Goal: Task Accomplishment & Management: Manage account settings

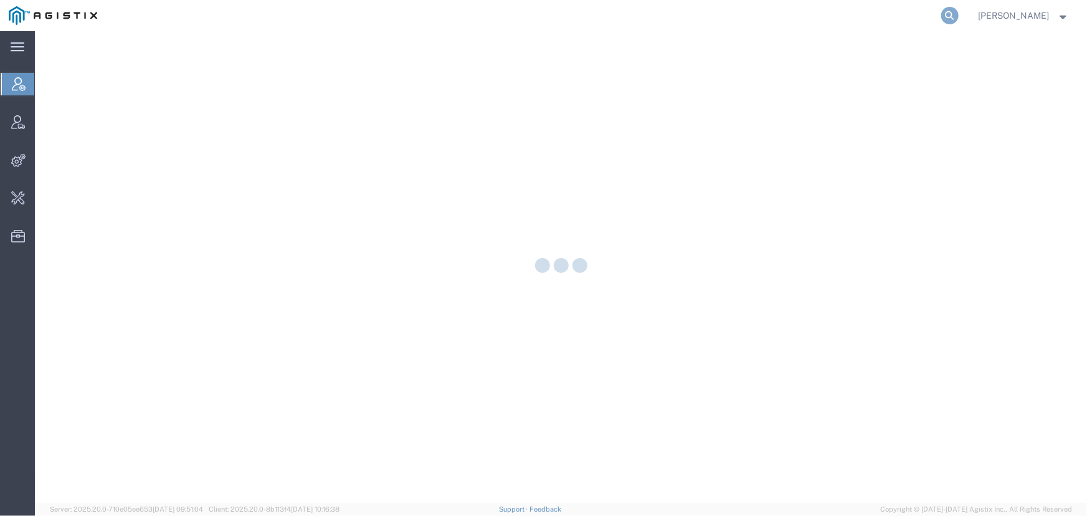
click at [946, 19] on icon at bounding box center [949, 15] width 17 height 17
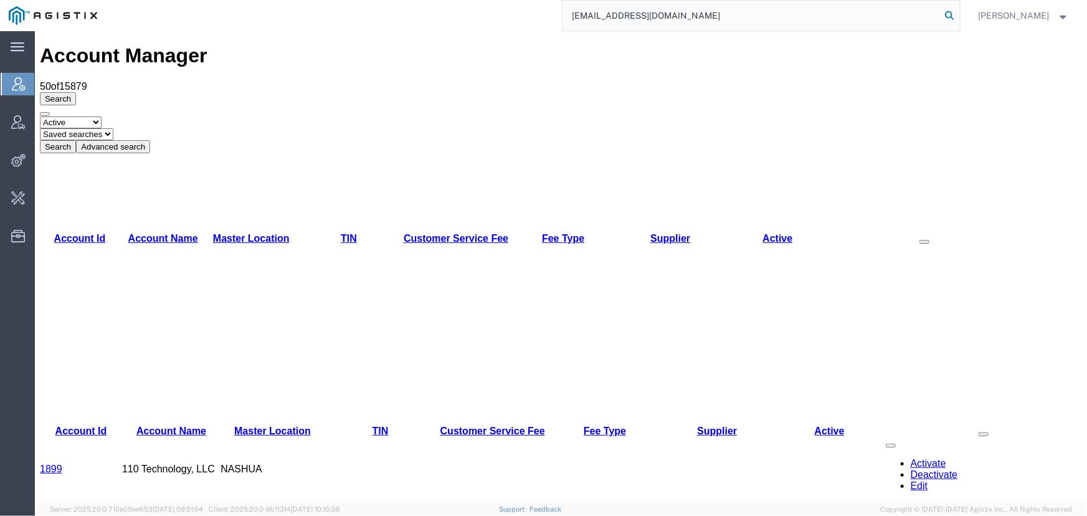
type input "offline@allogene.com"
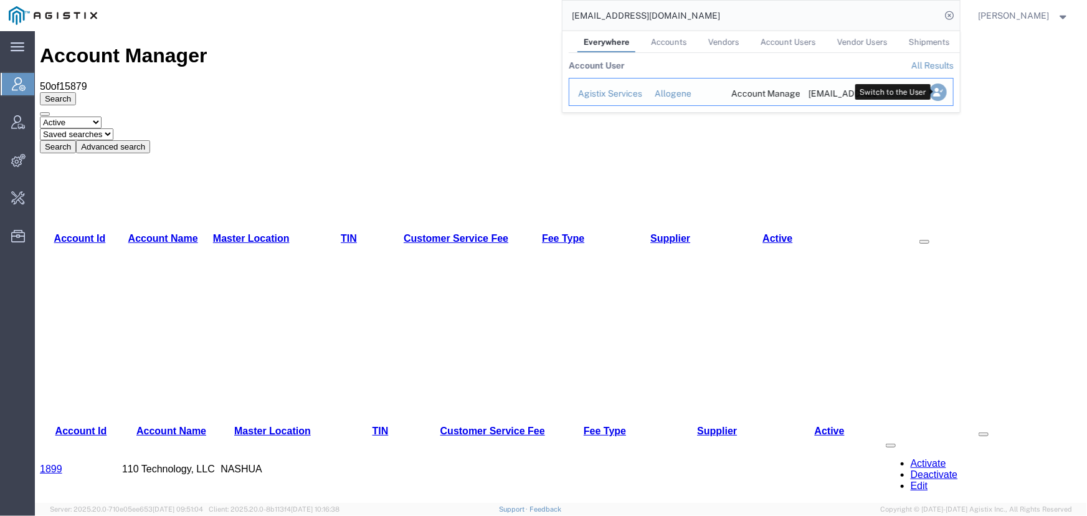
click at [940, 87] on icon "Search Results" at bounding box center [937, 91] width 17 height 17
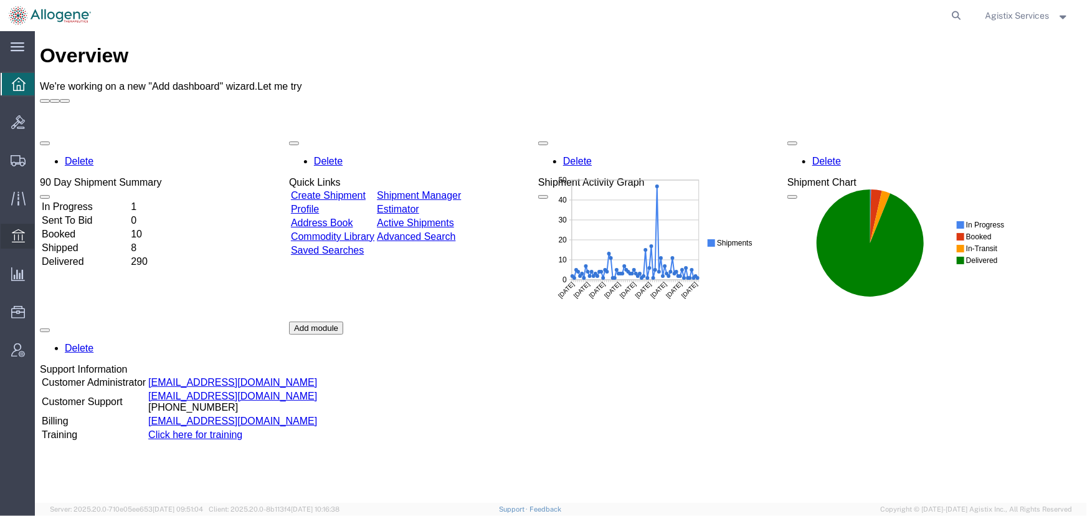
click at [17, 231] on icon at bounding box center [18, 236] width 17 height 17
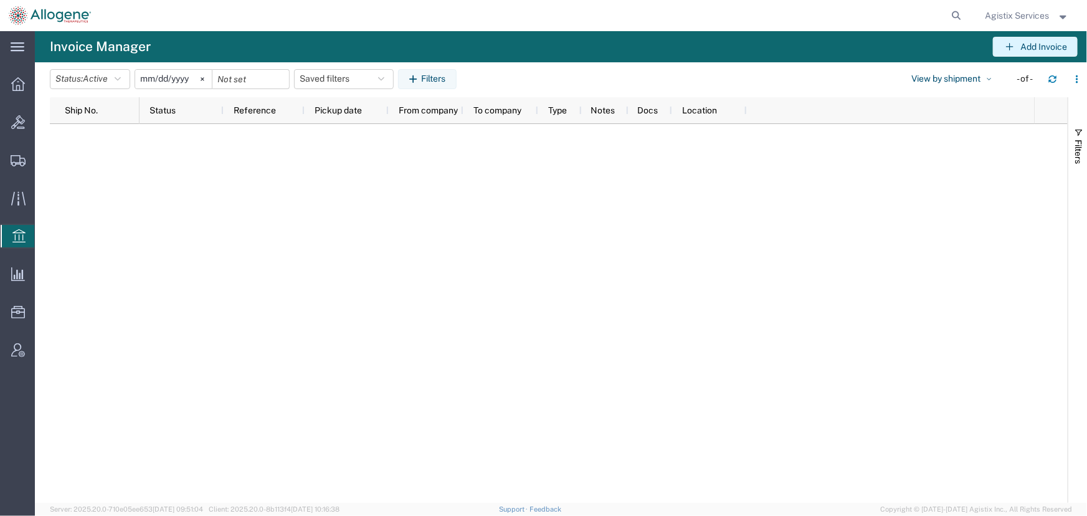
click at [1042, 45] on button "Add Invoice" at bounding box center [1035, 47] width 85 height 20
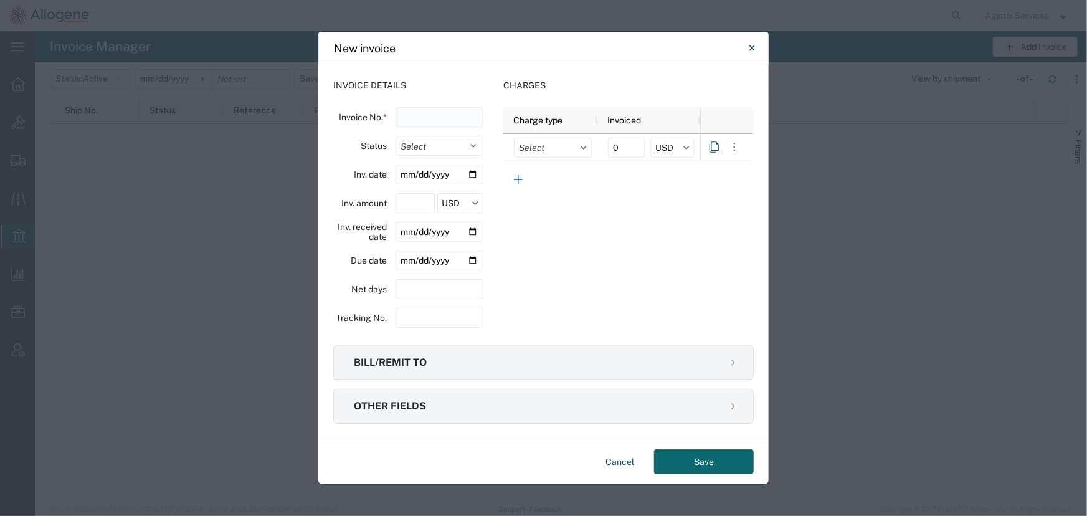
click at [441, 113] on input "text" at bounding box center [440, 117] width 88 height 20
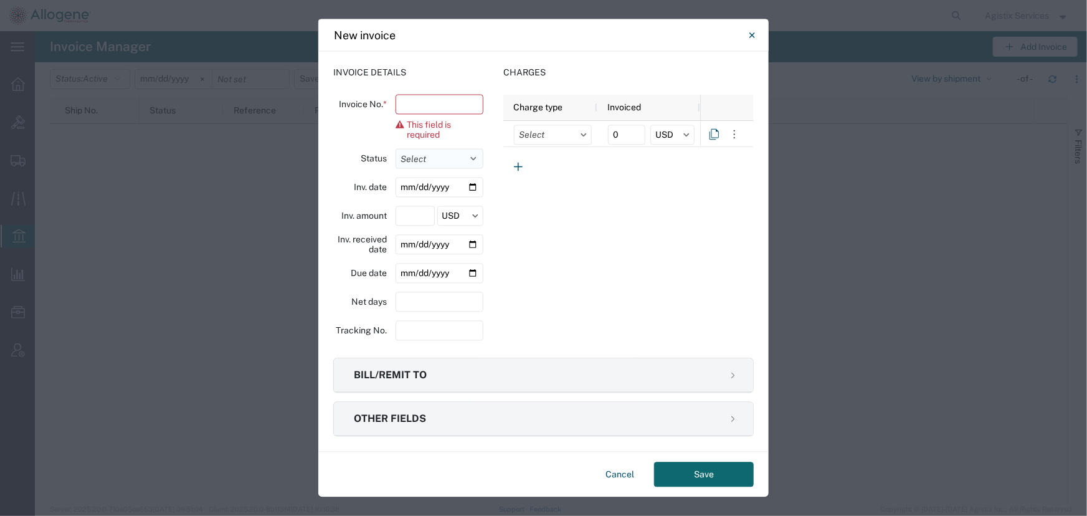
click at [477, 161] on select "Select Open Paid" at bounding box center [440, 159] width 88 height 20
click at [429, 332] on input "string" at bounding box center [440, 331] width 88 height 20
click at [752, 35] on icon "Close" at bounding box center [752, 35] width 6 height 6
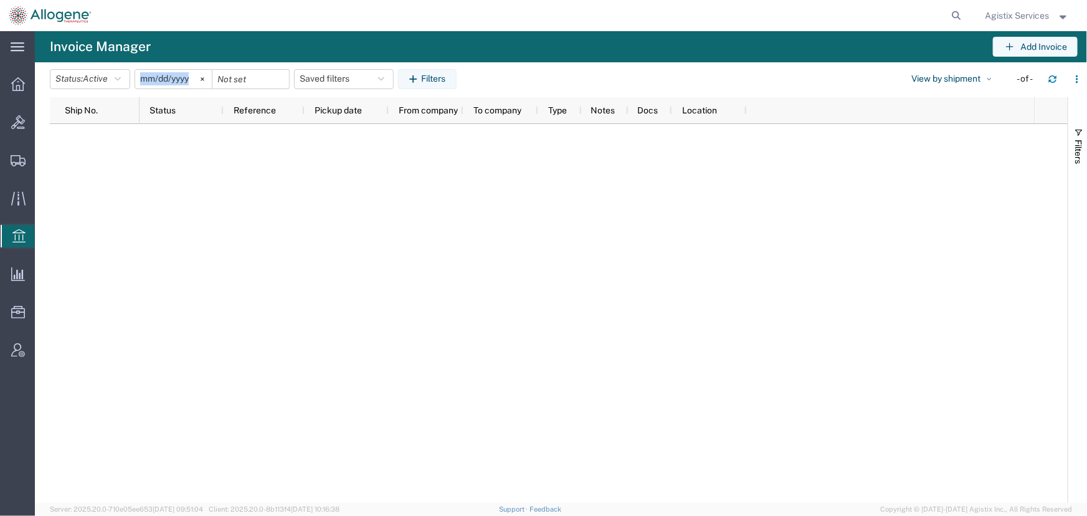
click at [752, 35] on agx-page-header "Invoice Manager Add Invoice" at bounding box center [561, 46] width 1052 height 31
click at [1035, 15] on span "Agistix Services" at bounding box center [1017, 16] width 64 height 14
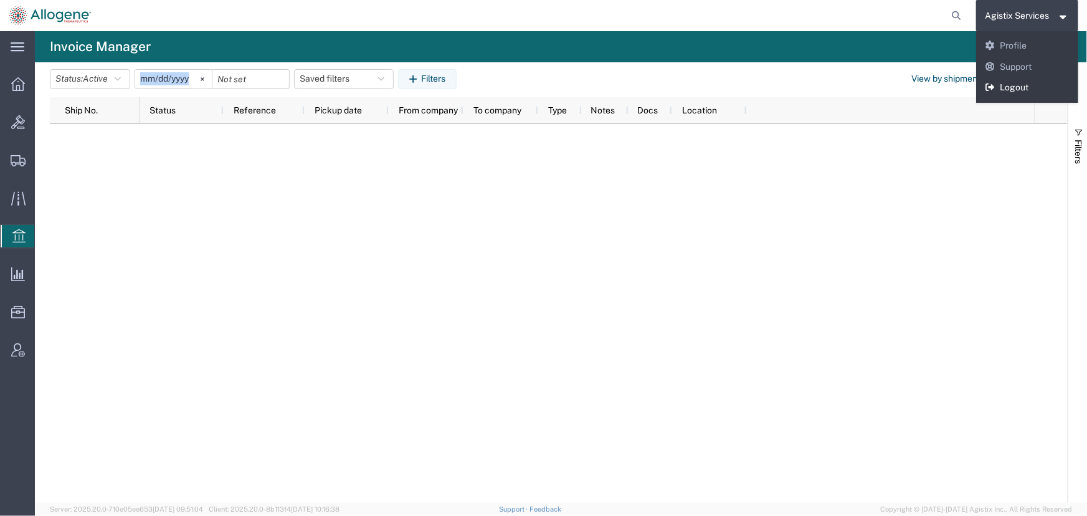
click at [1022, 87] on link "Logout" at bounding box center [1027, 87] width 103 height 21
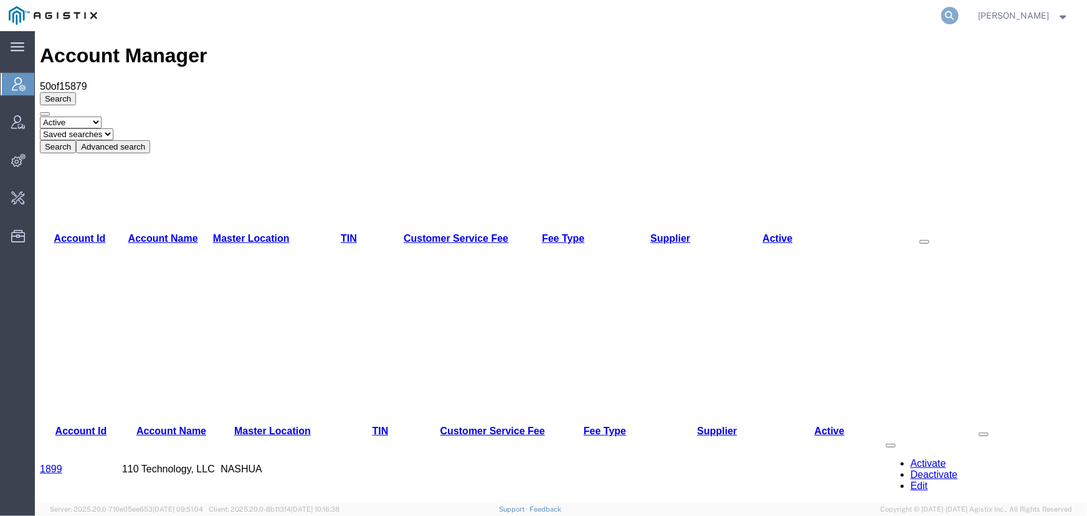
click at [946, 12] on icon at bounding box center [949, 15] width 17 height 17
paste input "56964676"
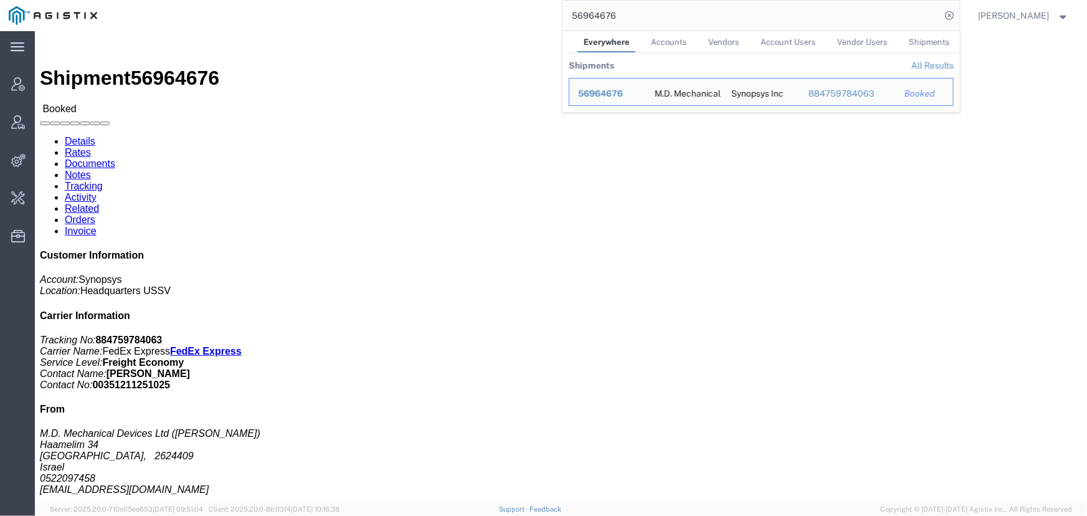
drag, startPoint x: 660, startPoint y: 22, endPoint x: 444, endPoint y: 19, distance: 215.6
click at [444, 19] on div "56964676 Everywhere Accounts Vendors Account Users Vendor Users Shipments Shipm…" at bounding box center [533, 15] width 854 height 31
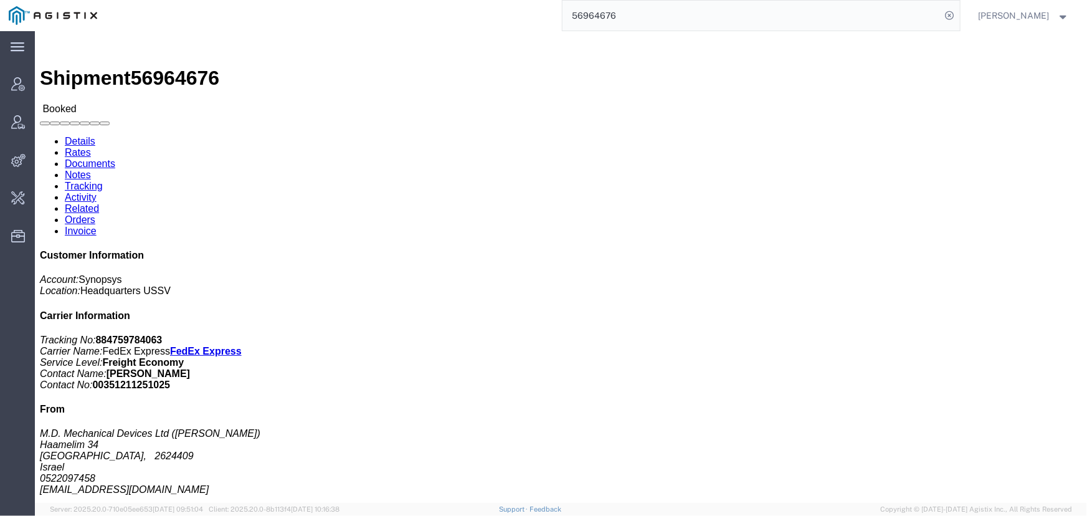
paste input "83335"
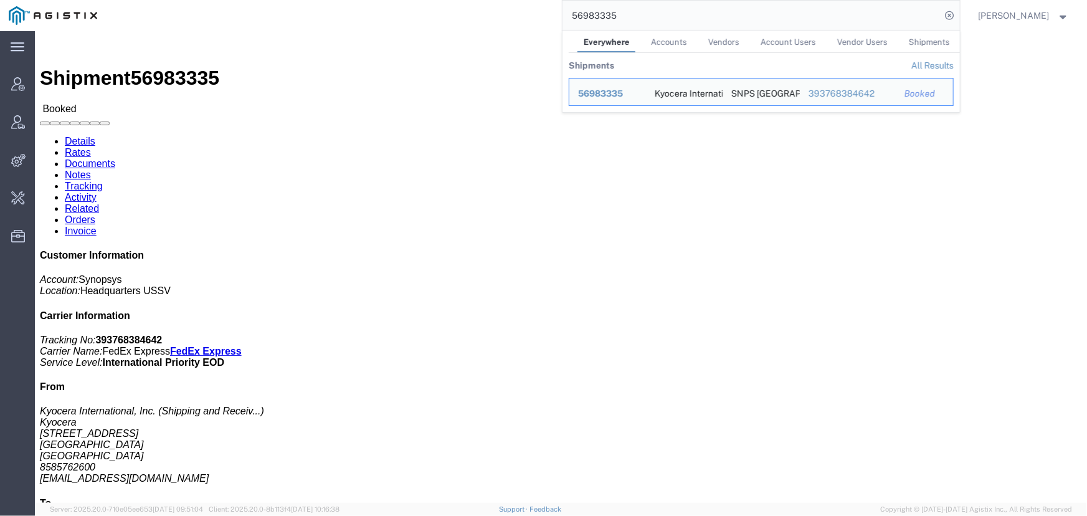
drag, startPoint x: 642, startPoint y: 12, endPoint x: 455, endPoint y: 9, distance: 186.9
click at [455, 9] on div "56983335 Everywhere Accounts Vendors Account Users Vendor Users Shipments Shipm…" at bounding box center [533, 15] width 854 height 31
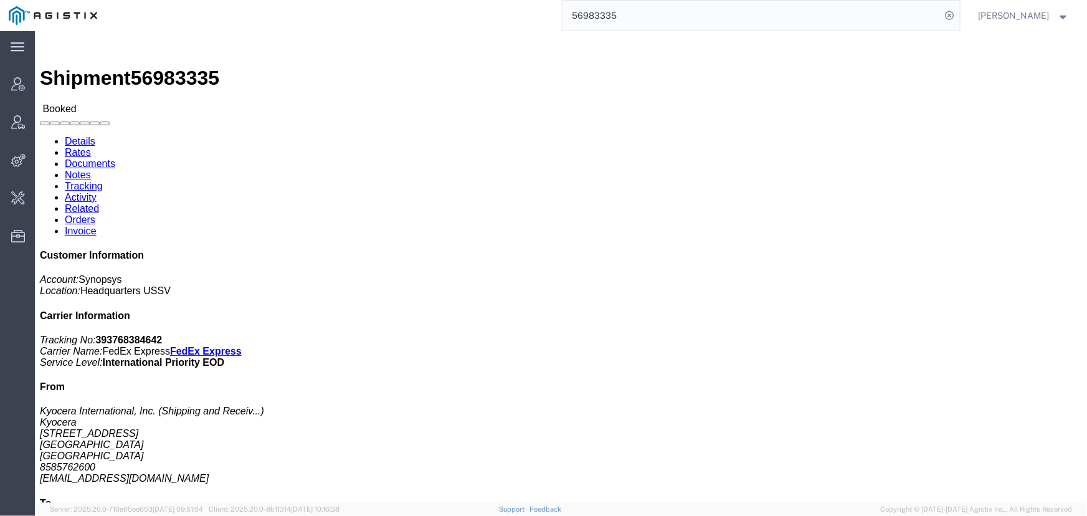
paste input "2650"
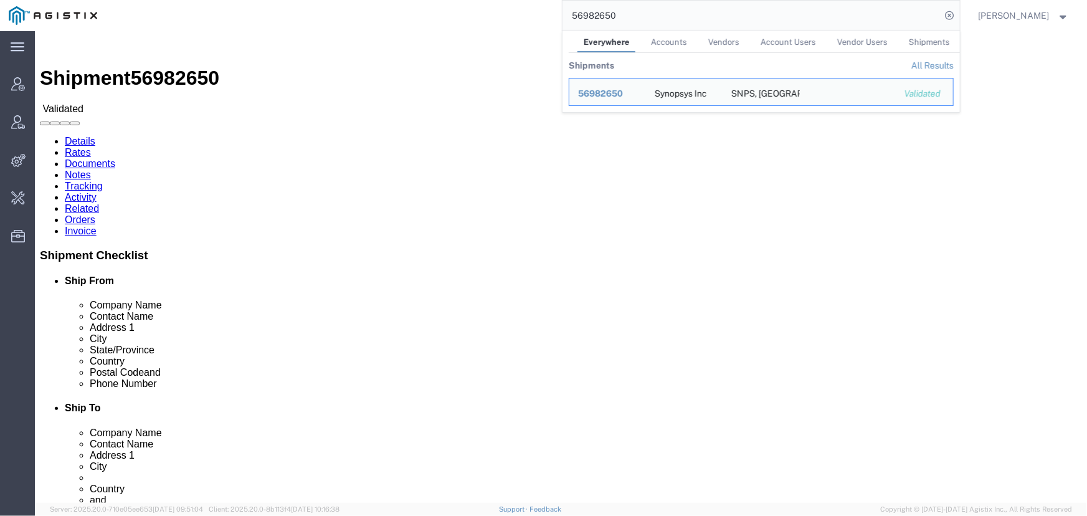
drag, startPoint x: 657, startPoint y: 19, endPoint x: 507, endPoint y: 21, distance: 150.1
click at [507, 21] on div "56982650 Everywhere Accounts Vendors Account Users Vendor Users Shipments Shipm…" at bounding box center [533, 15] width 854 height 31
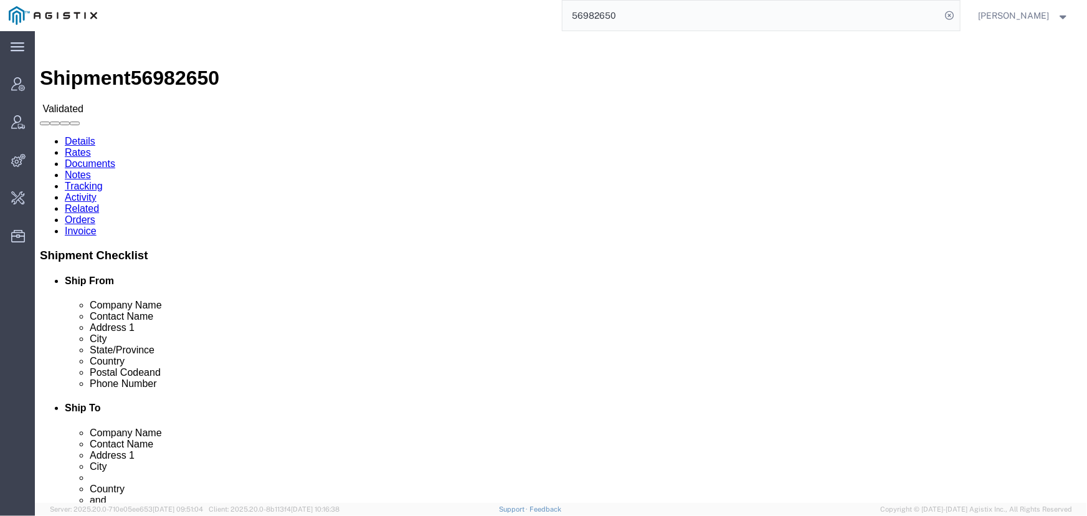
paste input "65027"
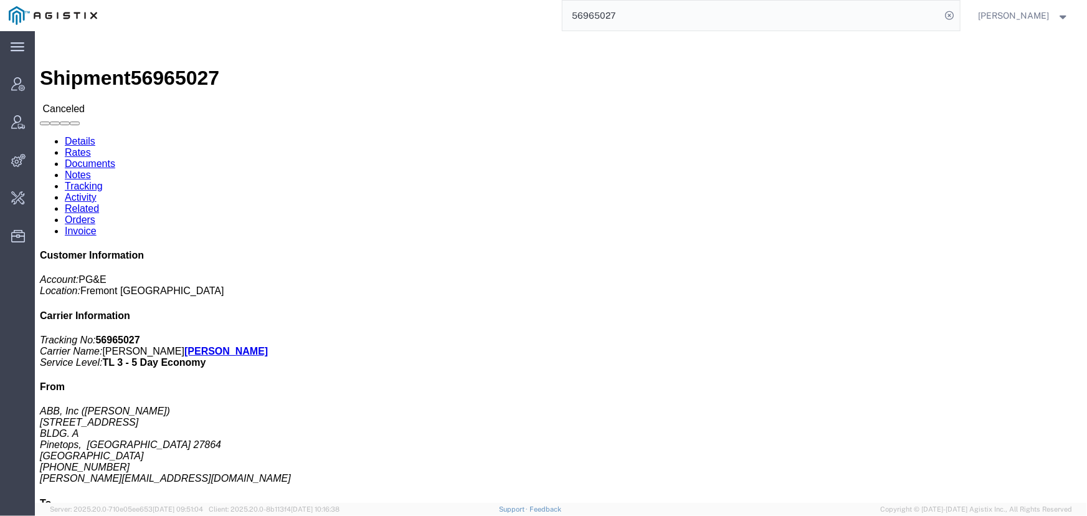
click link "Activity"
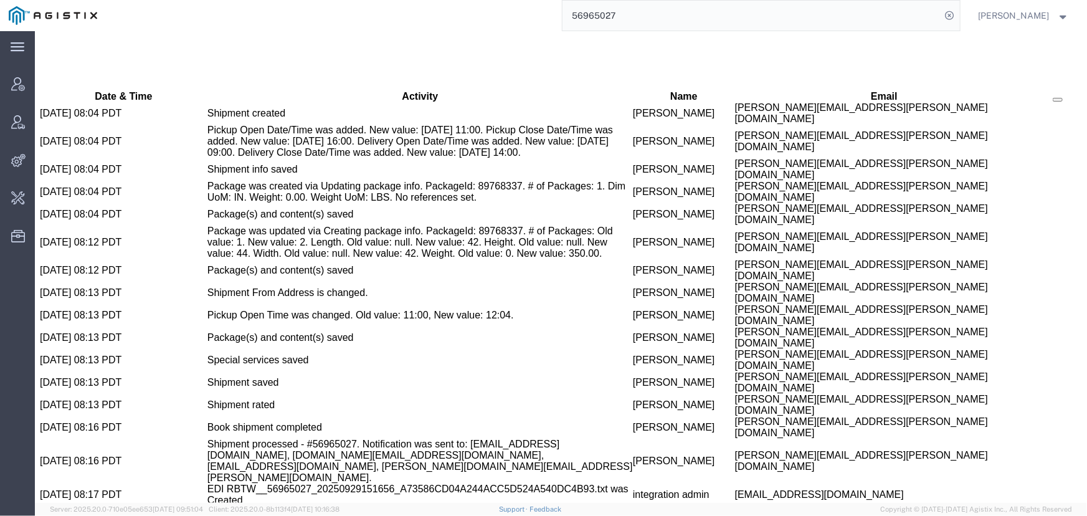
scroll to position [767, 0]
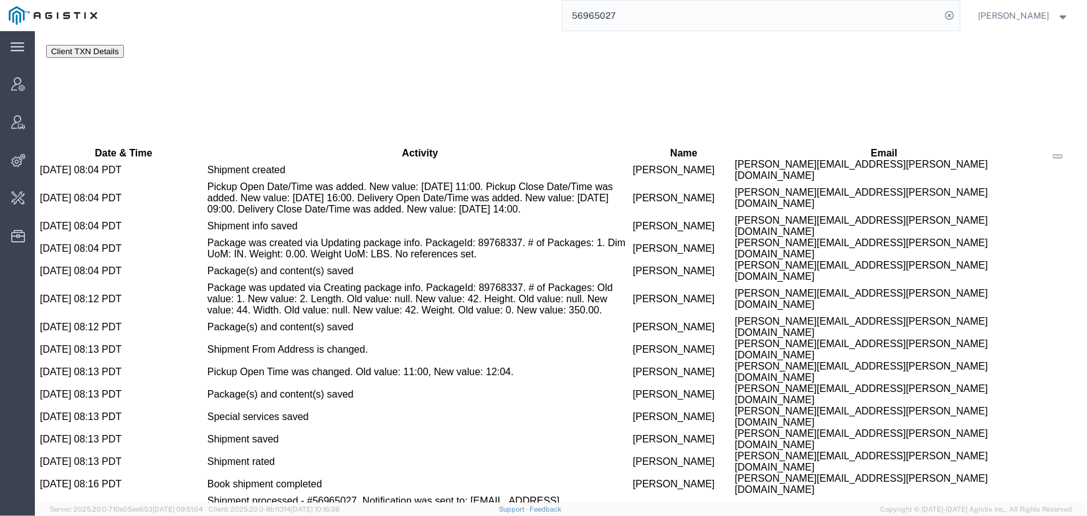
drag, startPoint x: 575, startPoint y: 292, endPoint x: 673, endPoint y: 291, distance: 97.8
copy span "jimmy.dunn@us.abb.com"
click at [643, 19] on input "56965027" at bounding box center [751, 16] width 379 height 30
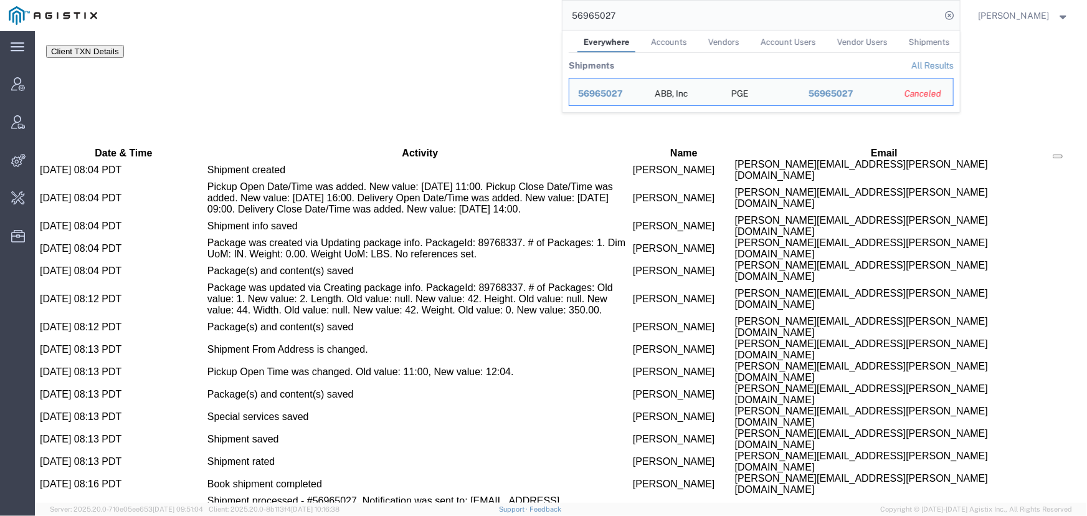
drag, startPoint x: 643, startPoint y: 18, endPoint x: 480, endPoint y: 7, distance: 163.6
click at [480, 7] on div "56965027 Everywhere Accounts Vendors Account Users Vendor Users Shipments Shipm…" at bounding box center [533, 15] width 854 height 31
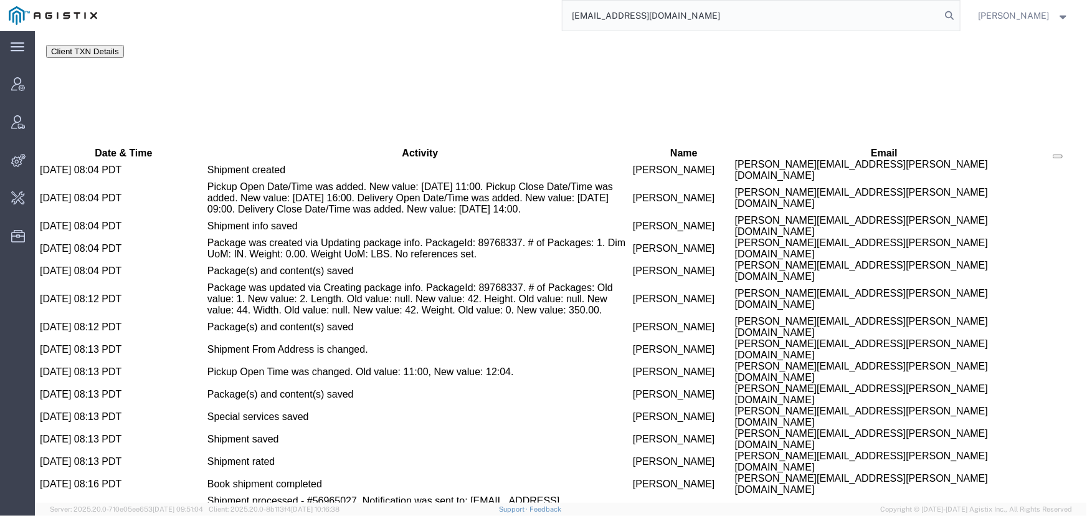
type input "offline@pgw.com"
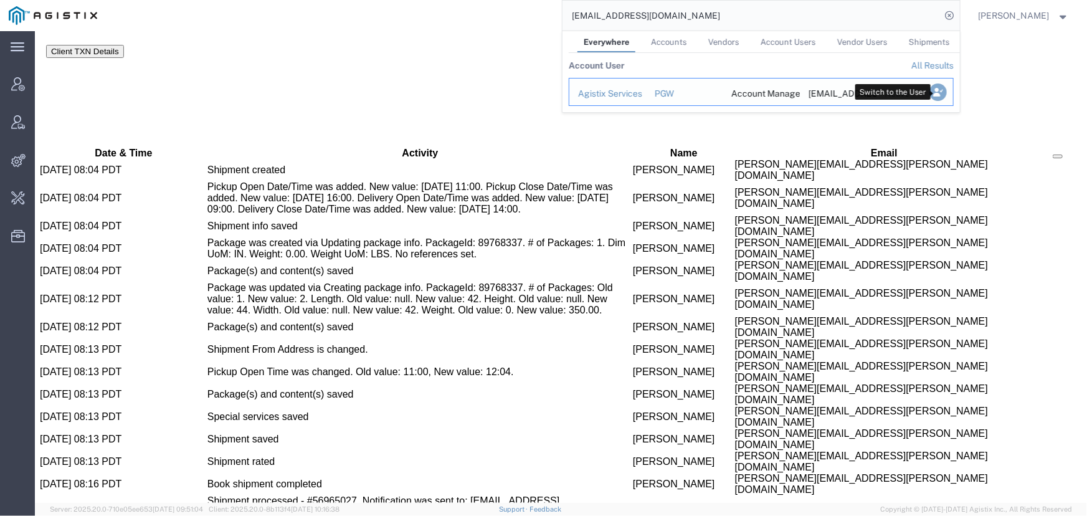
click at [939, 92] on icon "Search Results" at bounding box center [937, 91] width 17 height 17
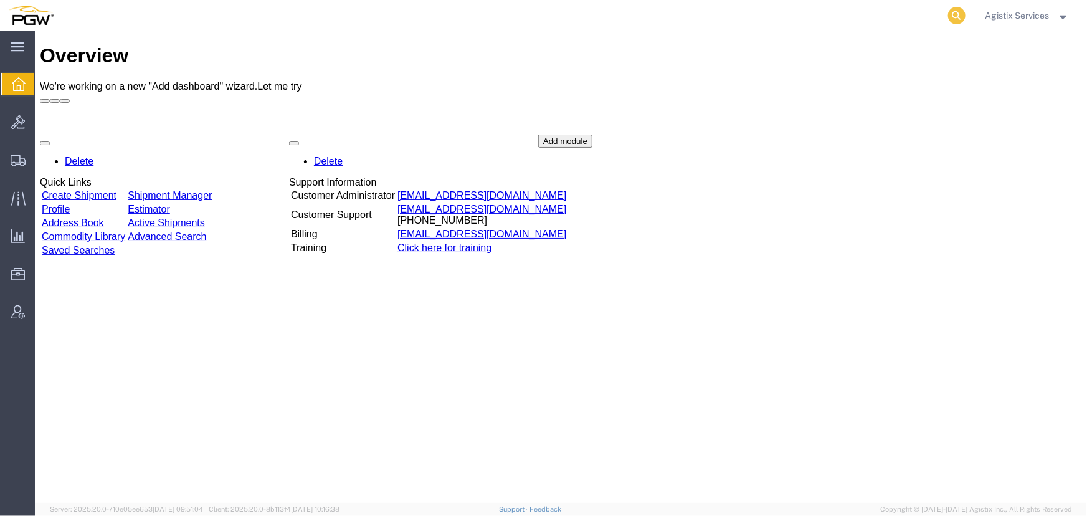
click at [955, 14] on icon at bounding box center [956, 15] width 17 height 17
paste input "56985118"
type input "56985118"
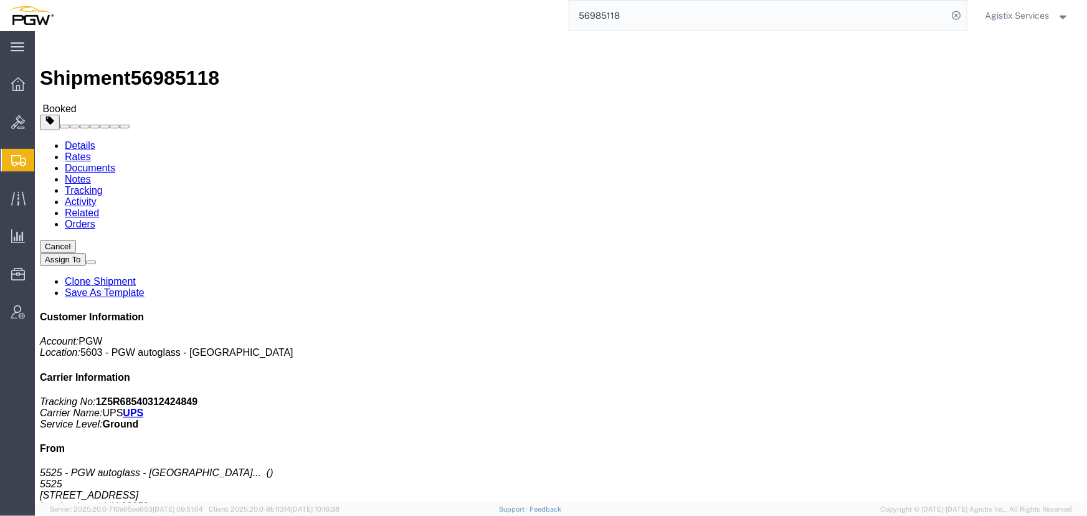
click span "button"
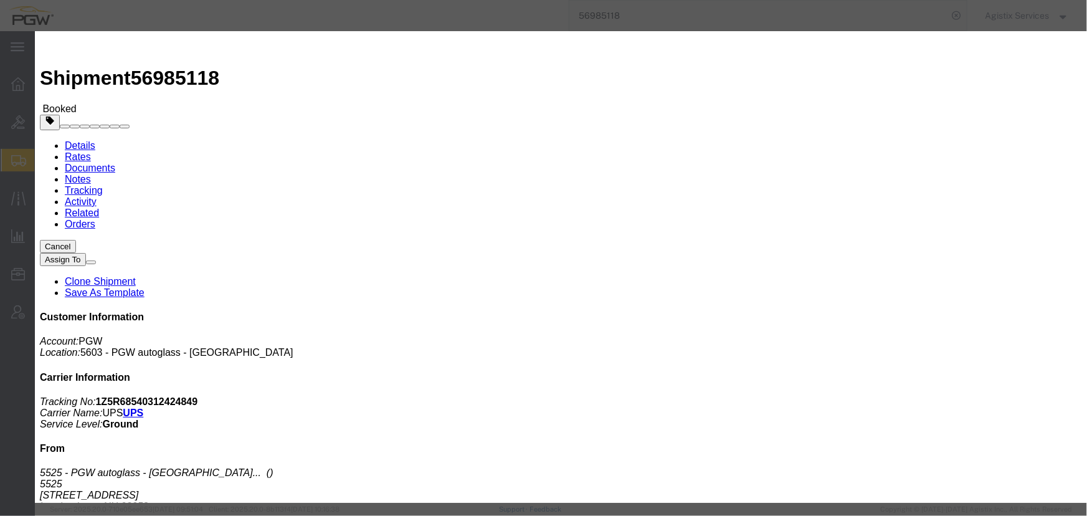
click div "Oct 01 2025 6:12 PM"
type input "10:00 AM"
click button "Apply"
click div "Oct 01 2025 9:12 PM"
type input "2:00 PM"
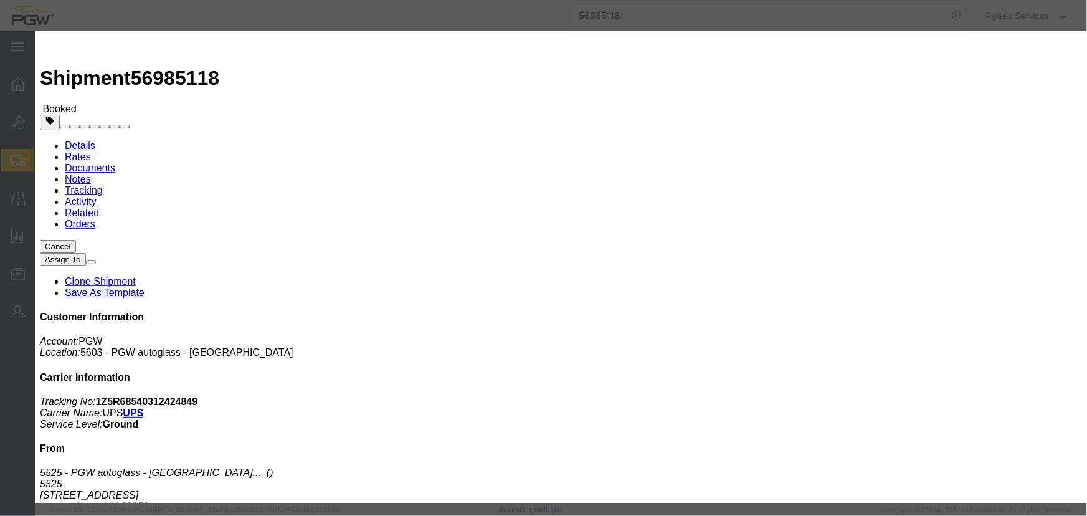
click button "Apply"
click button "Save"
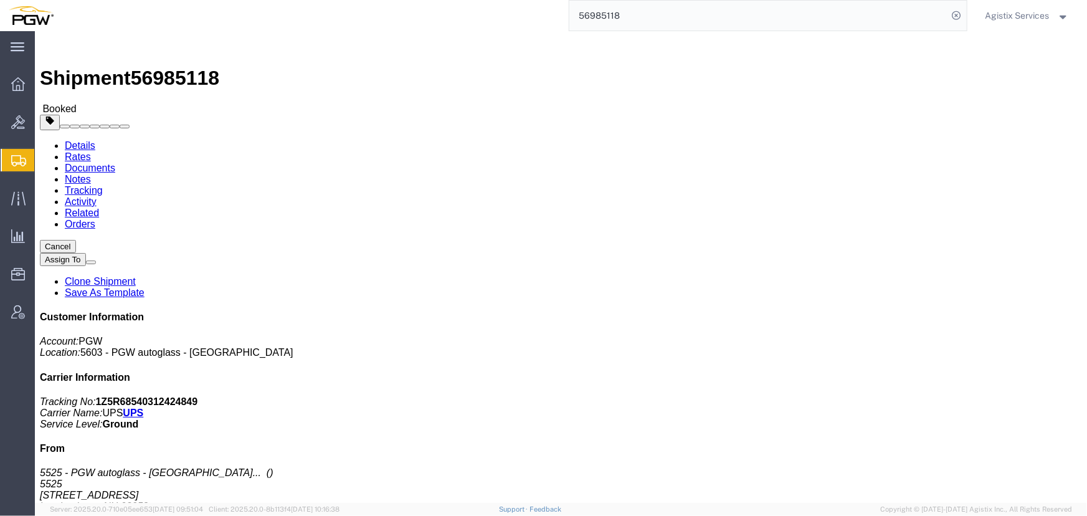
click button "Close"
click at [1022, 17] on span "Agistix Services" at bounding box center [1017, 16] width 64 height 14
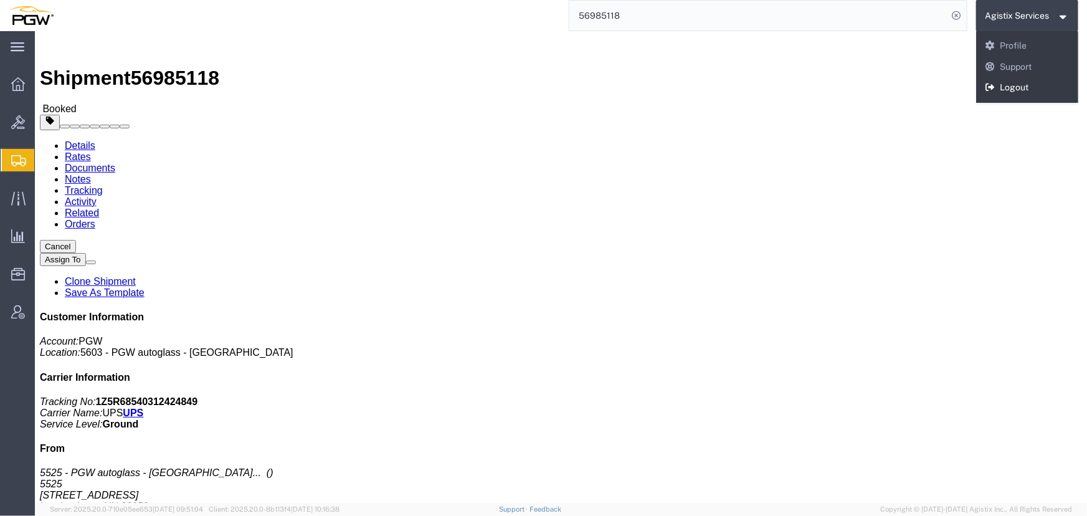
click at [1013, 81] on link "Logout" at bounding box center [1027, 87] width 103 height 21
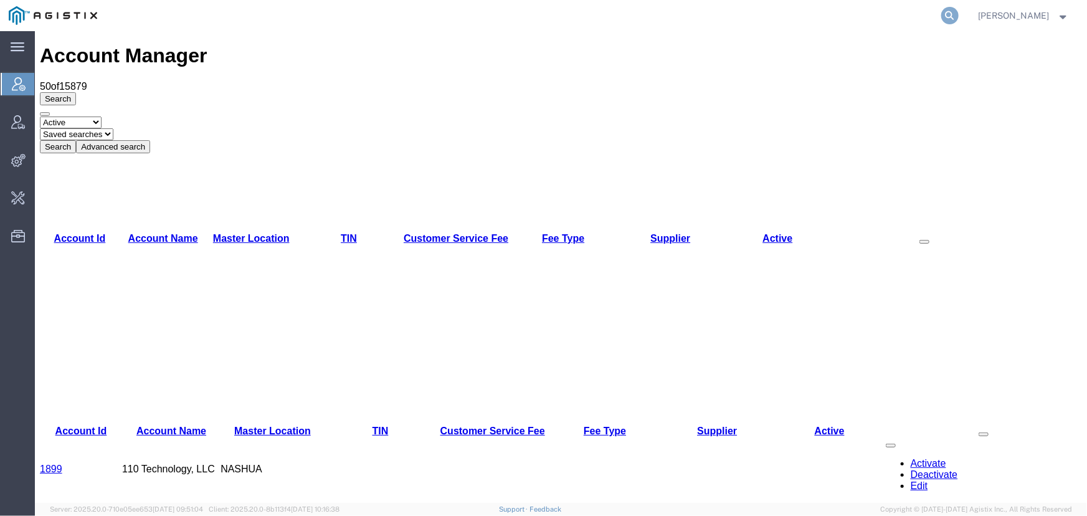
click at [956, 21] on icon at bounding box center [949, 15] width 17 height 17
paste input "469177407632"
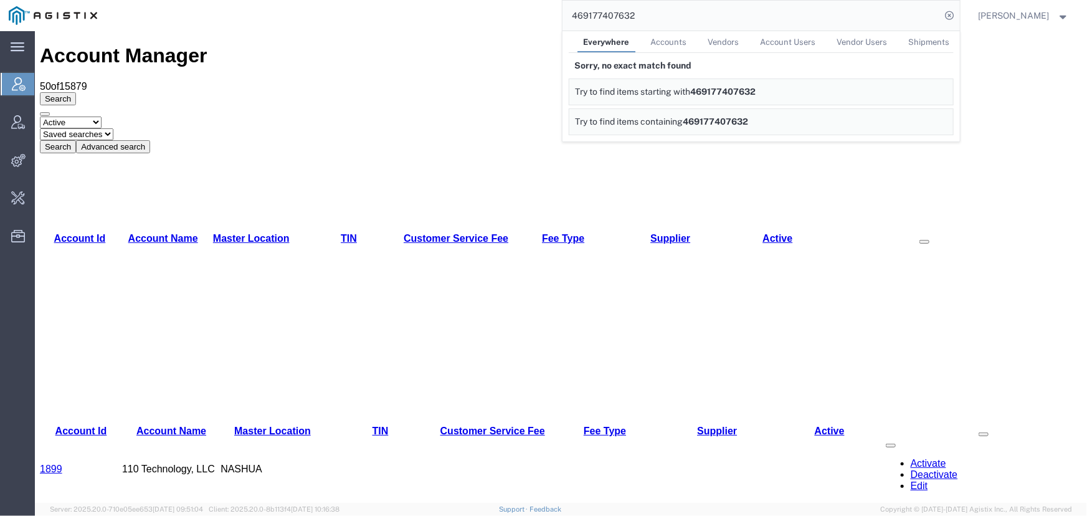
drag, startPoint x: 672, startPoint y: 23, endPoint x: 412, endPoint y: 15, distance: 259.9
click at [412, 15] on div "469177407632 Everywhere Accounts Vendors Account Users Vendor Users Shipments S…" at bounding box center [533, 15] width 854 height 31
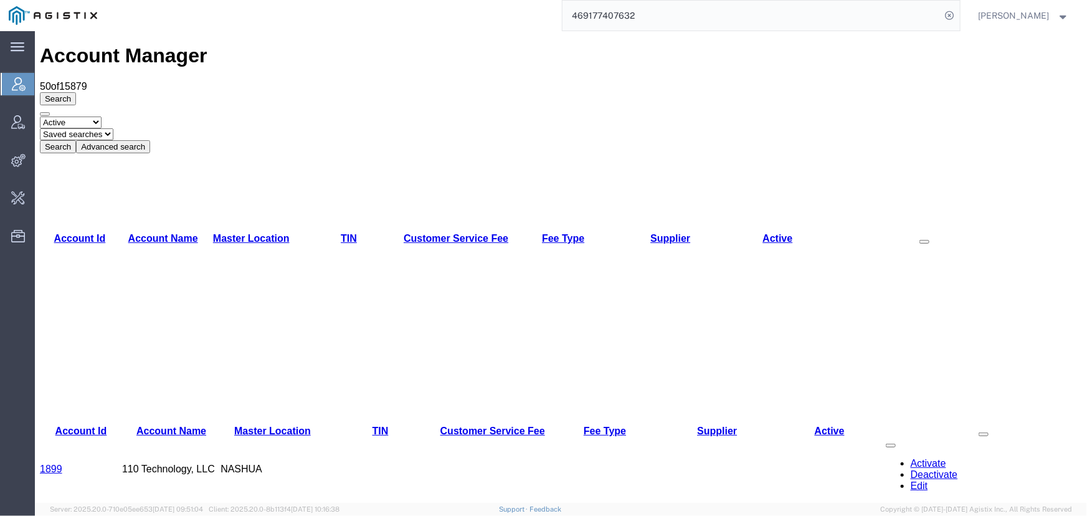
paste input "963"
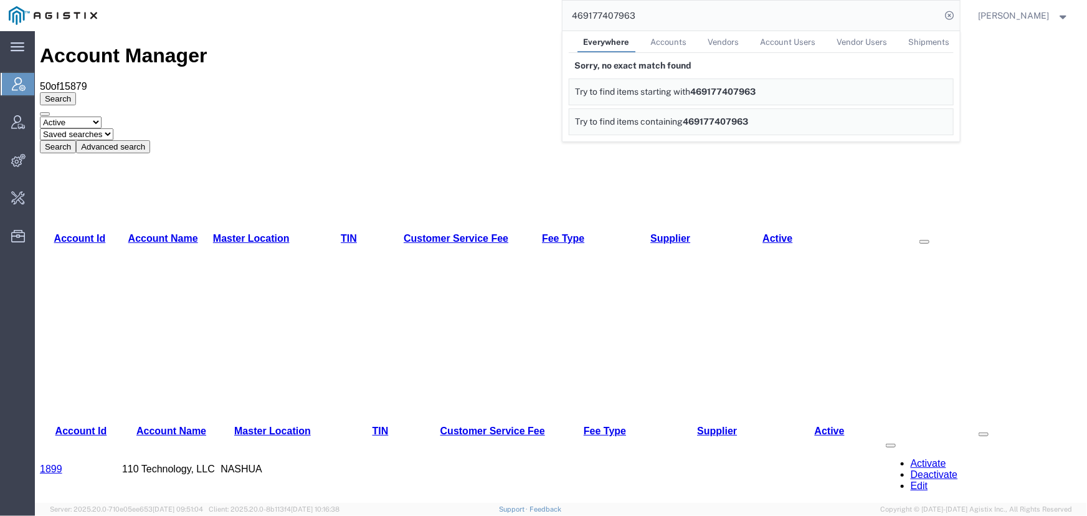
drag, startPoint x: 301, startPoint y: 27, endPoint x: 345, endPoint y: 26, distance: 43.6
click at [301, 27] on div "469177407963 Everywhere Accounts Vendors Account Users Vendor Users Shipments S…" at bounding box center [533, 15] width 854 height 31
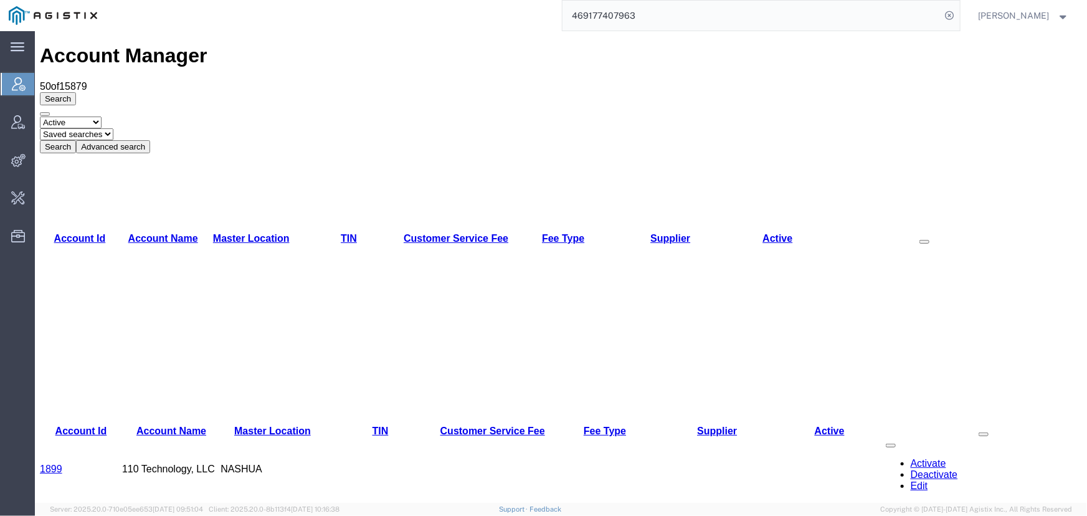
drag, startPoint x: 710, startPoint y: 18, endPoint x: 416, endPoint y: 21, distance: 294.0
click at [430, 21] on div "469177407963" at bounding box center [533, 15] width 854 height 31
paste input "529526982"
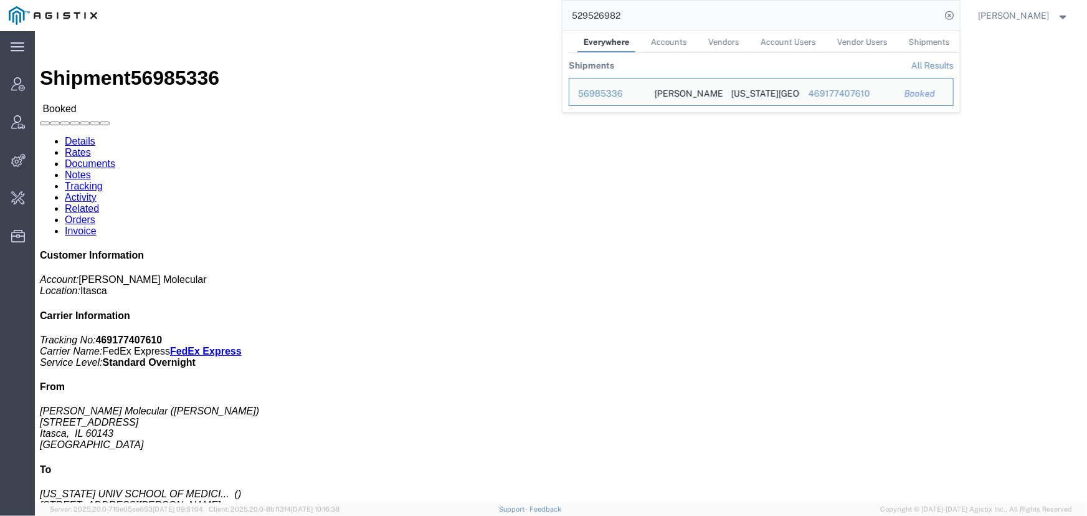
drag, startPoint x: 623, startPoint y: 12, endPoint x: 480, endPoint y: 12, distance: 143.3
click at [480, 12] on div "529526982 Everywhere Accounts Vendors Account Users Vendor Users Shipments Ship…" at bounding box center [533, 15] width 854 height 31
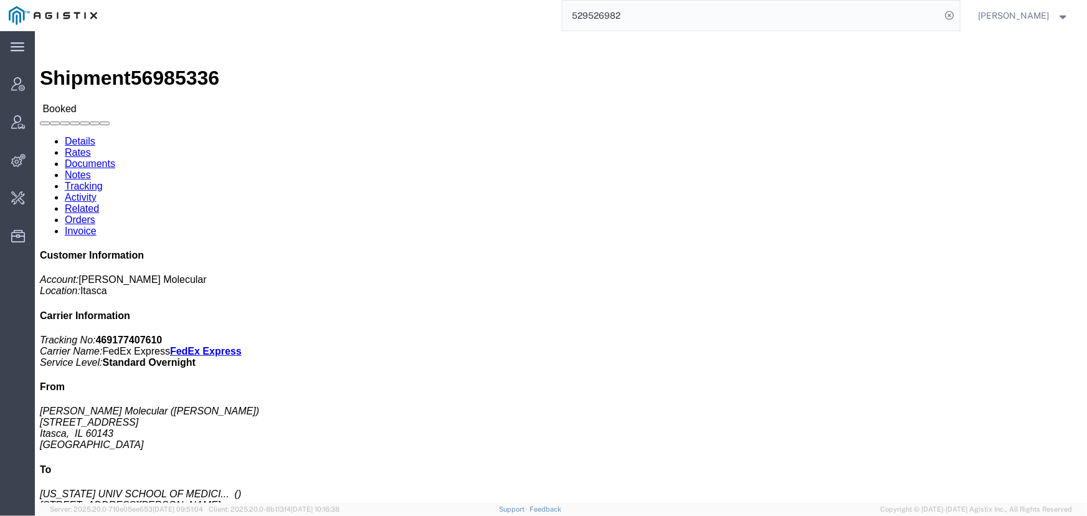
paste input "48111"
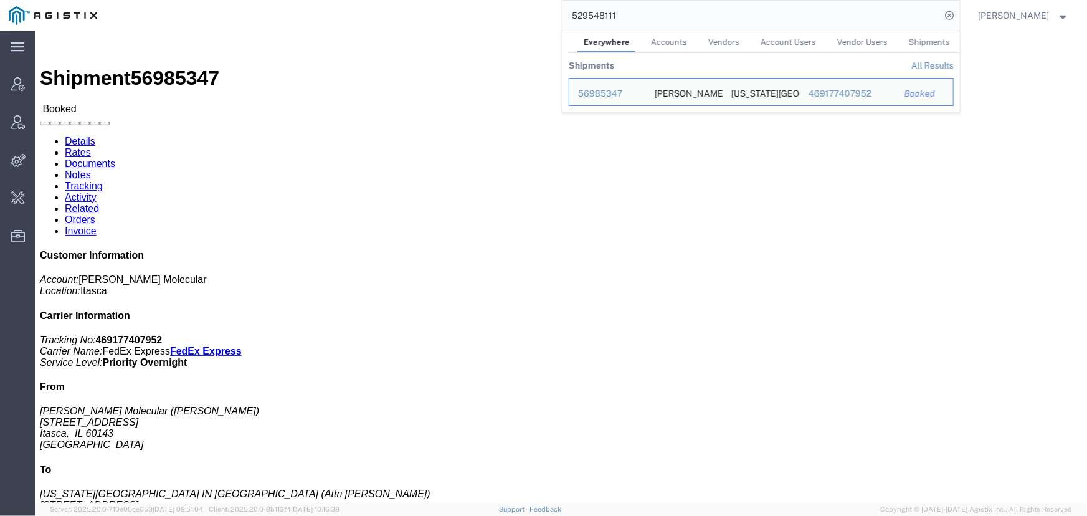
drag, startPoint x: 657, startPoint y: 17, endPoint x: 466, endPoint y: 18, distance: 191.2
click at [466, 18] on div "529548111 Everywhere Accounts Vendors Account Users Vendor Users Shipments Ship…" at bounding box center [533, 15] width 854 height 31
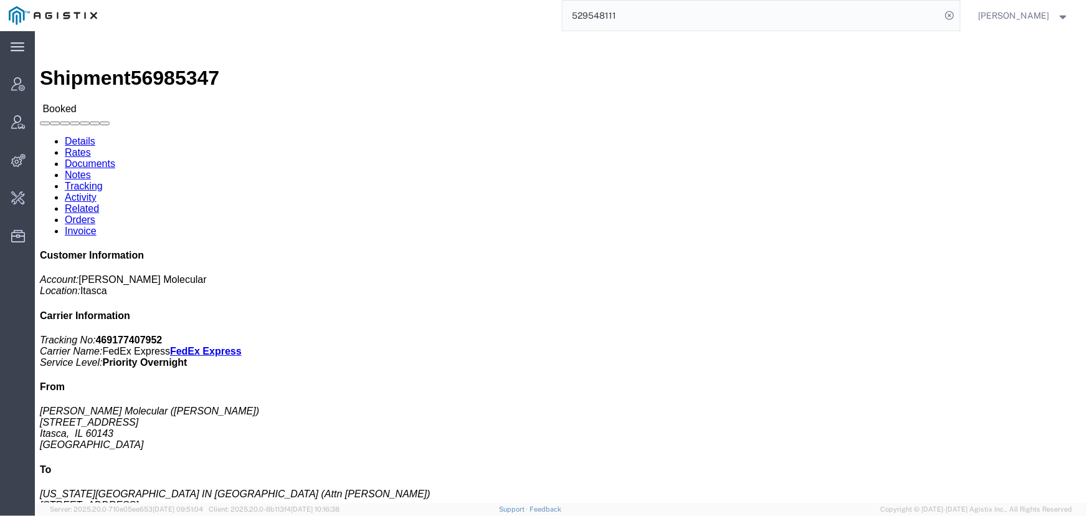
paste input "297277"
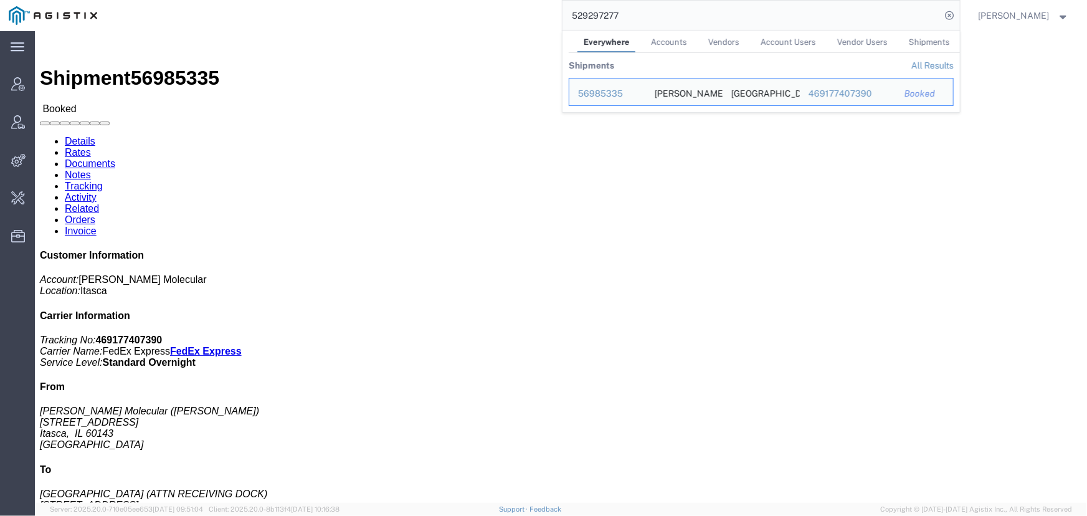
drag, startPoint x: 687, startPoint y: 17, endPoint x: 427, endPoint y: 19, distance: 259.8
click at [427, 19] on div "529297277 Everywhere Accounts Vendors Account Users Vendor Users Shipments Ship…" at bounding box center [533, 15] width 854 height 31
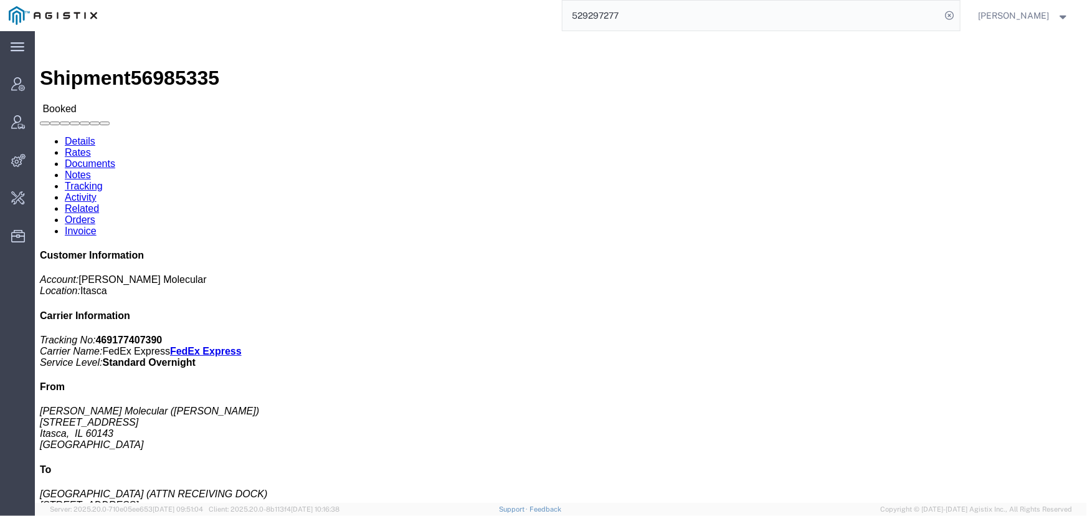
paste input "446831195198"
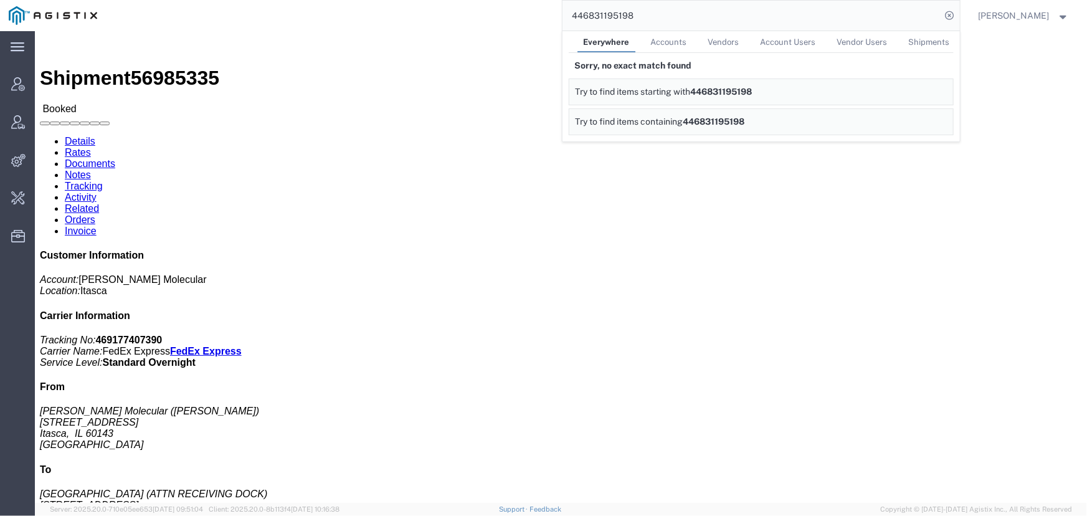
drag, startPoint x: 455, startPoint y: 11, endPoint x: 419, endPoint y: 3, distance: 36.9
click div "Shipment 56985335 Booked"
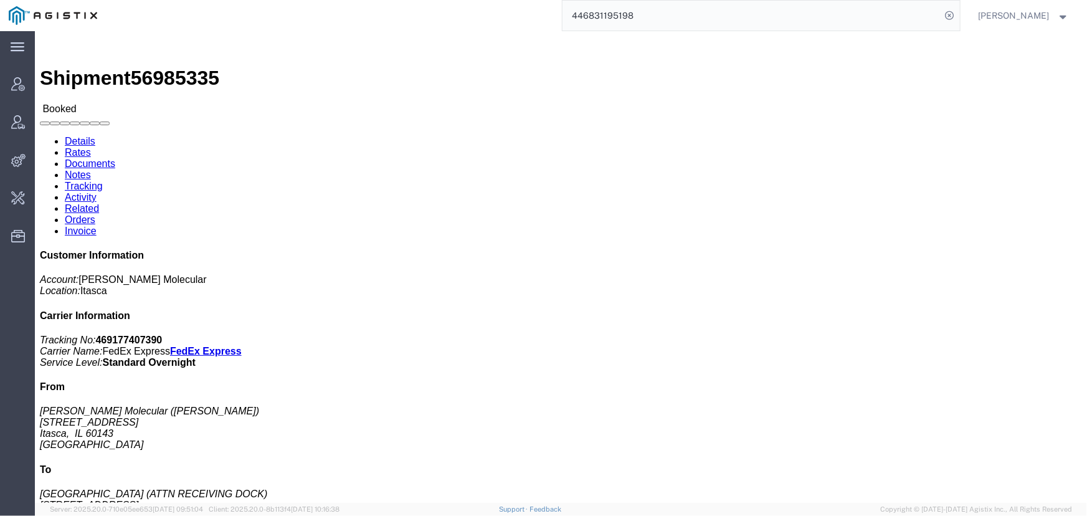
click at [240, 12] on div "446831195198" at bounding box center [533, 15] width 854 height 31
drag, startPoint x: 683, startPoint y: 17, endPoint x: 425, endPoint y: 22, distance: 257.9
click at [425, 22] on div "446831195198" at bounding box center [533, 15] width 854 height 31
paste input "43"
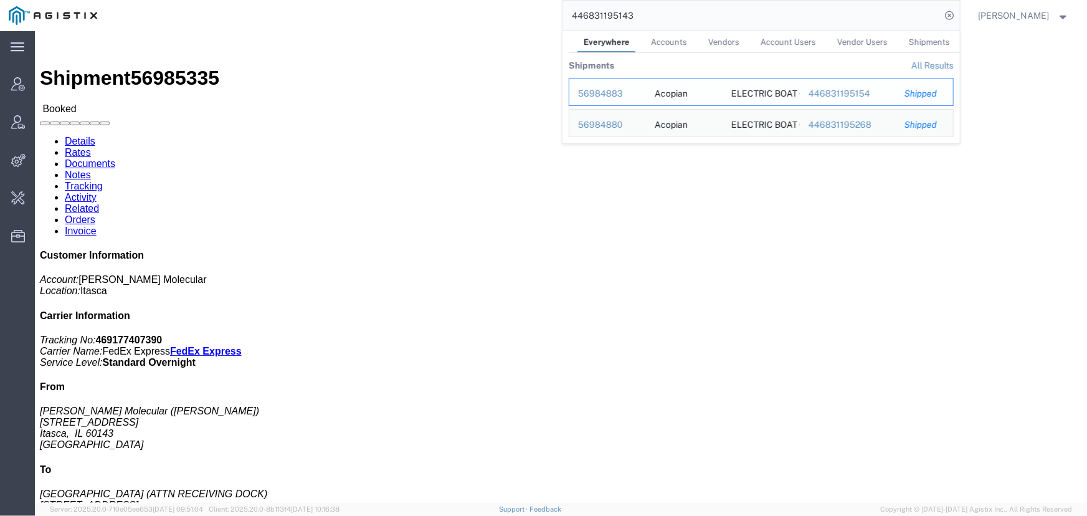
click at [612, 93] on div "56984883" at bounding box center [607, 93] width 59 height 13
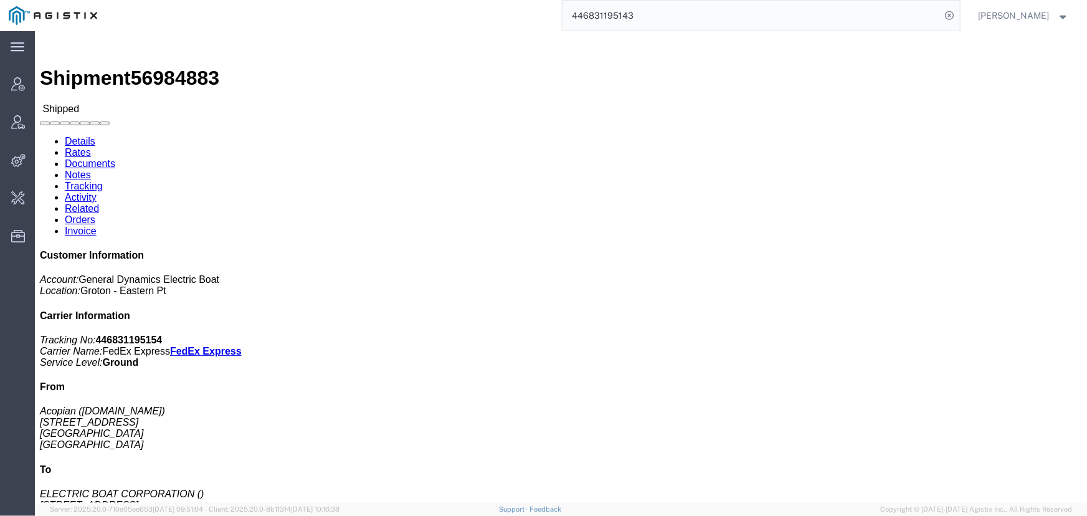
click link "Activity"
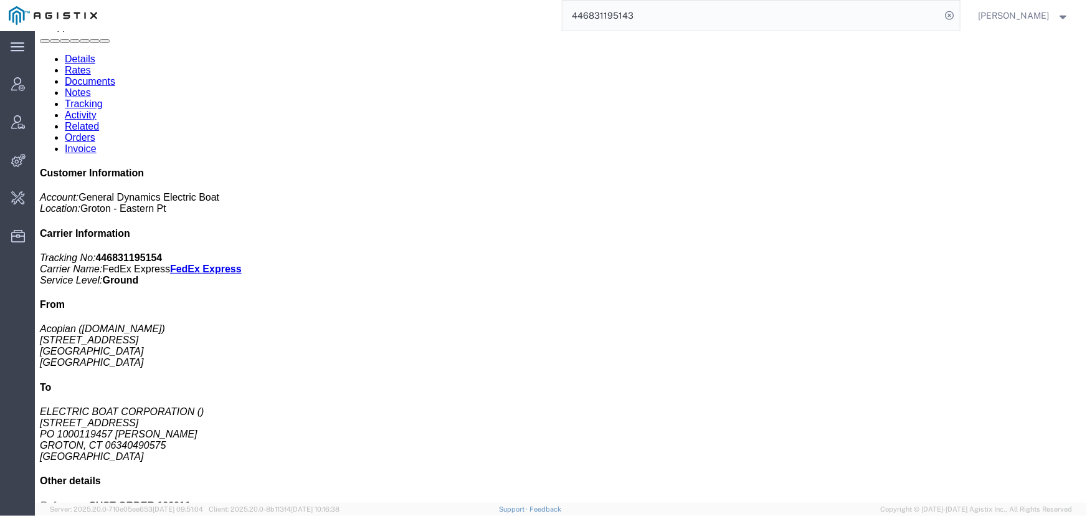
scroll to position [112, 0]
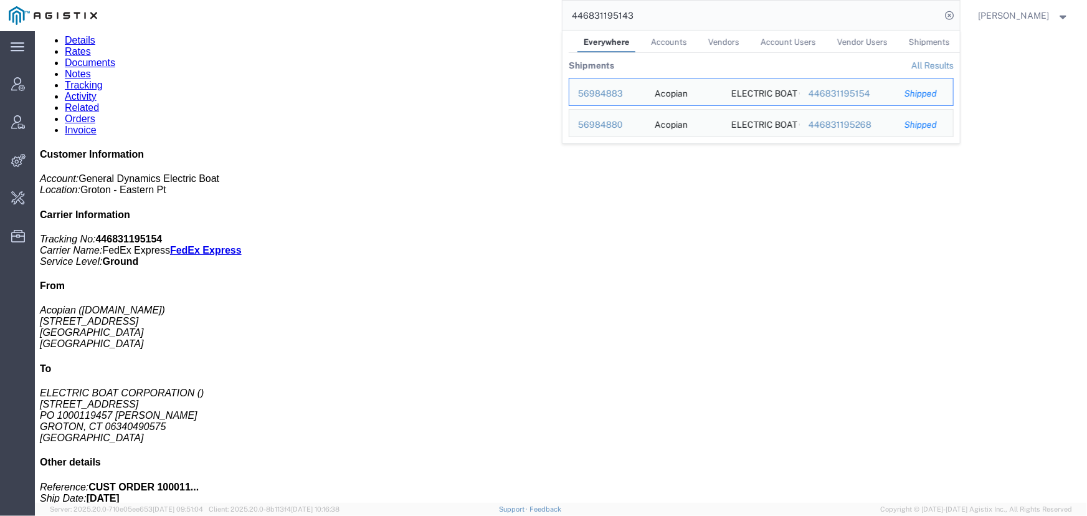
drag, startPoint x: 653, startPoint y: 15, endPoint x: 353, endPoint y: 15, distance: 300.2
click at [353, 15] on div "446831195143 Everywhere Accounts Vendors Account Users Vendor Users Shipments S…" at bounding box center [533, 15] width 854 height 31
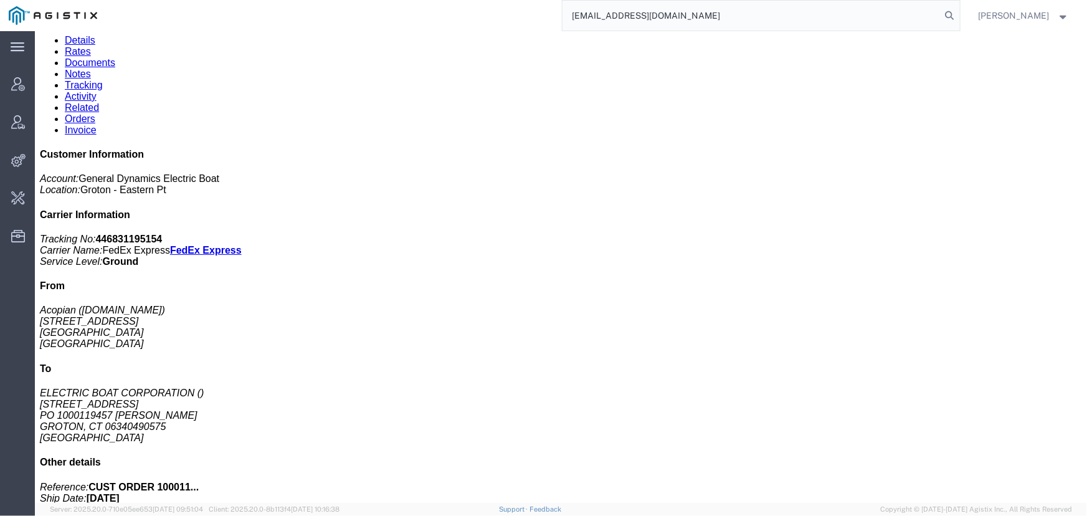
type input "offline@pgw.com"
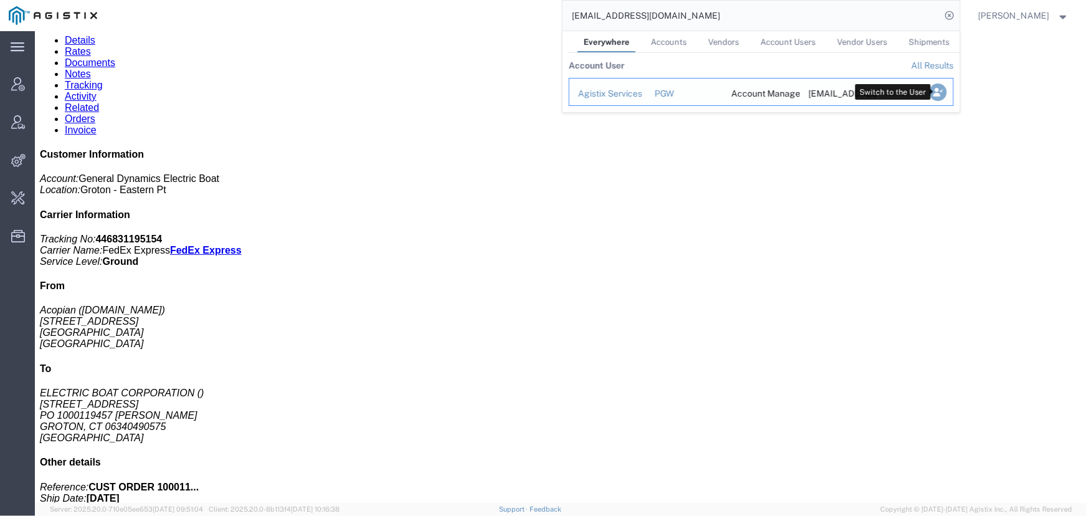
click at [941, 89] on icon "Search Results" at bounding box center [937, 91] width 17 height 17
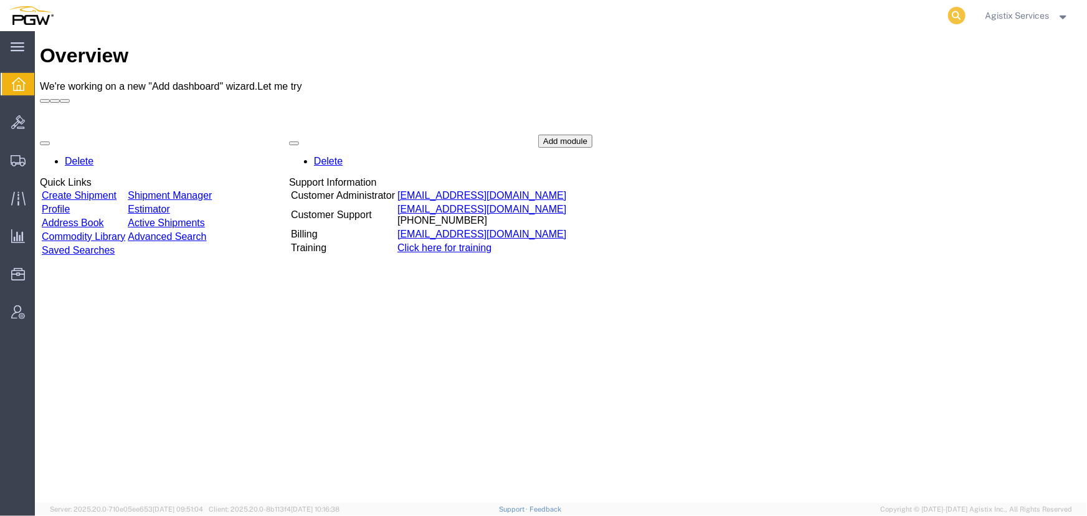
click at [956, 11] on icon at bounding box center [956, 15] width 17 height 17
type input "923106507"
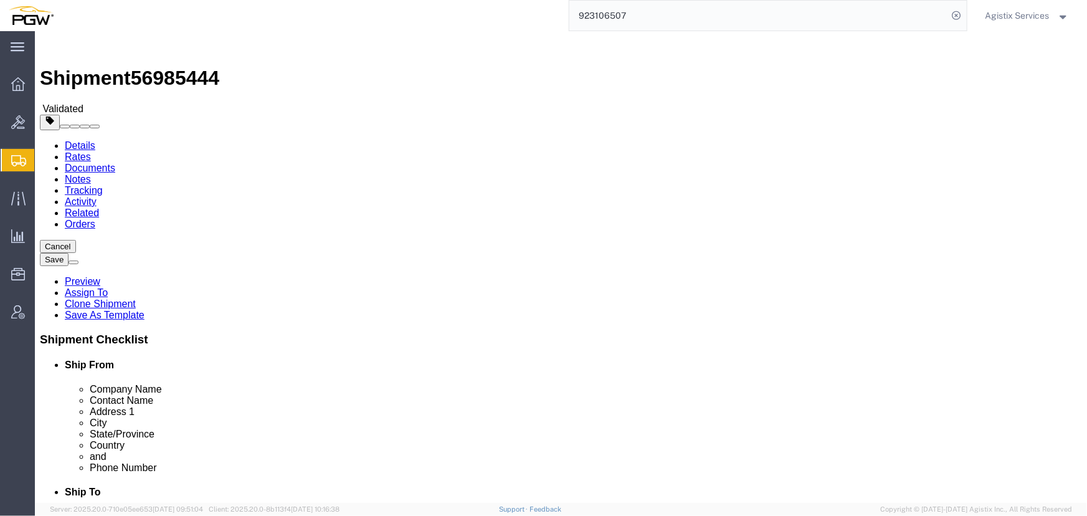
select select "28509"
select select "28523"
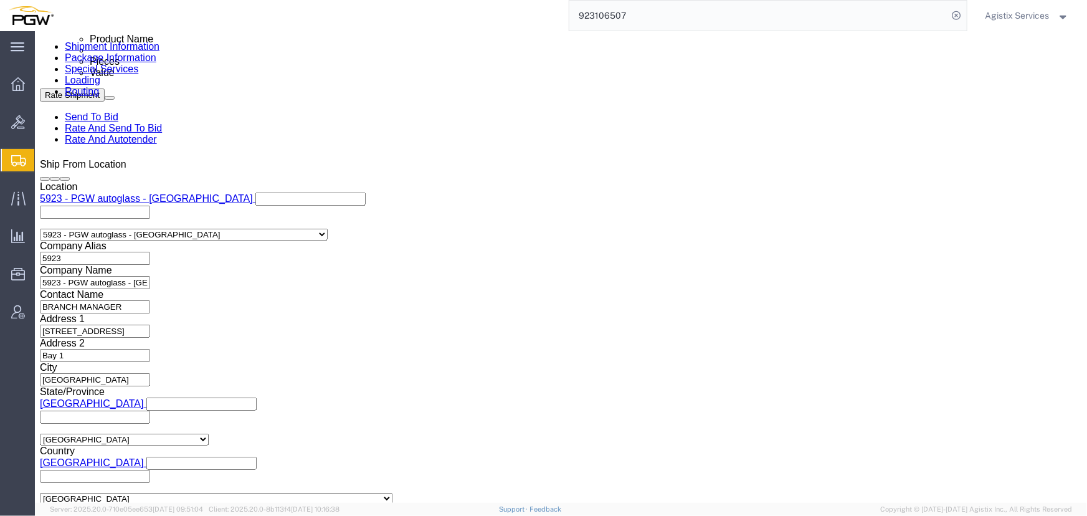
scroll to position [736, 0]
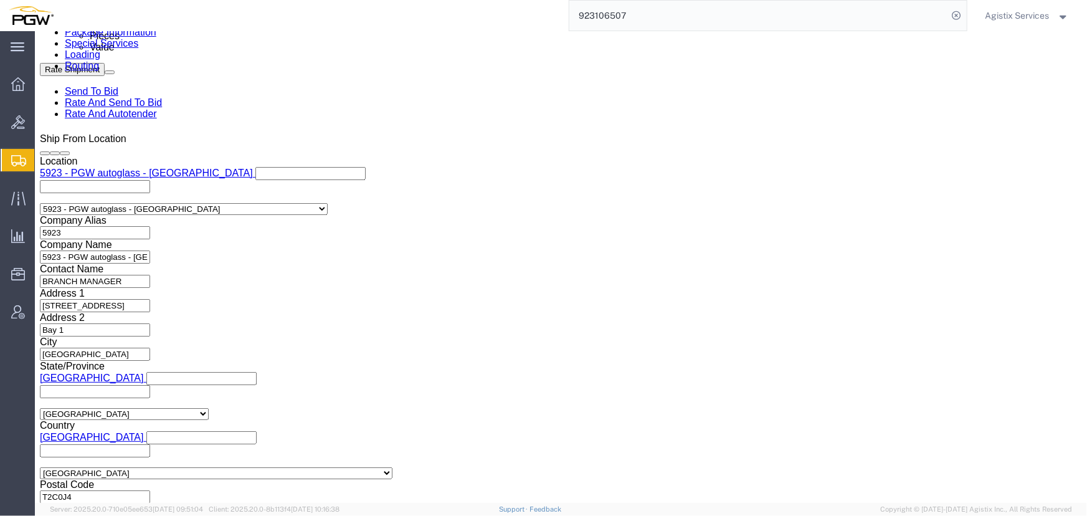
click select "Select Air Less than Truckload Multi-Leg Ocean Freight Rail Small Parcel Truckl…"
select select "LTL"
click select "Select Air Less than Truckload Multi-Leg Ocean Freight Rail Small Parcel Truckl…"
click button "Rate Shipment"
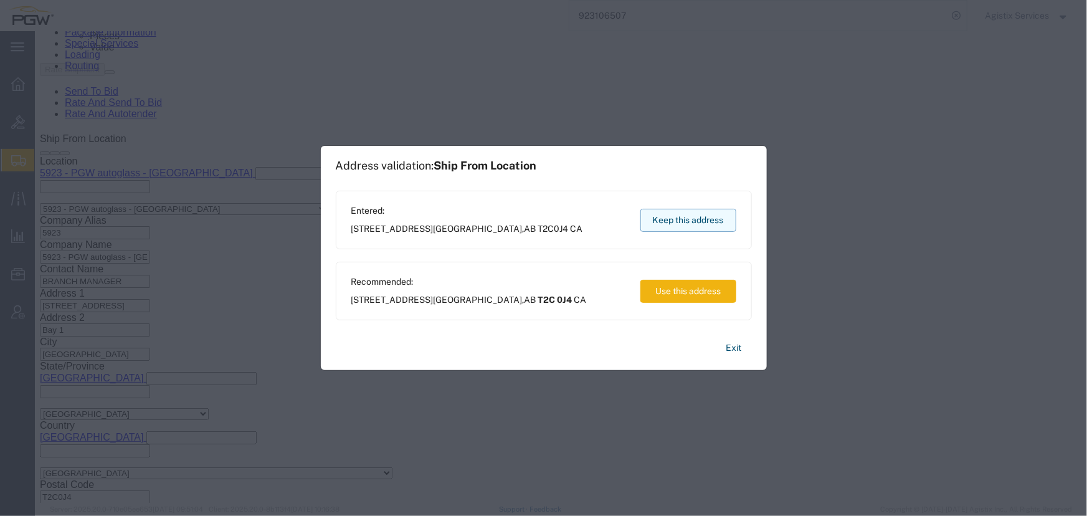
click at [670, 214] on button "Keep this address" at bounding box center [688, 220] width 96 height 23
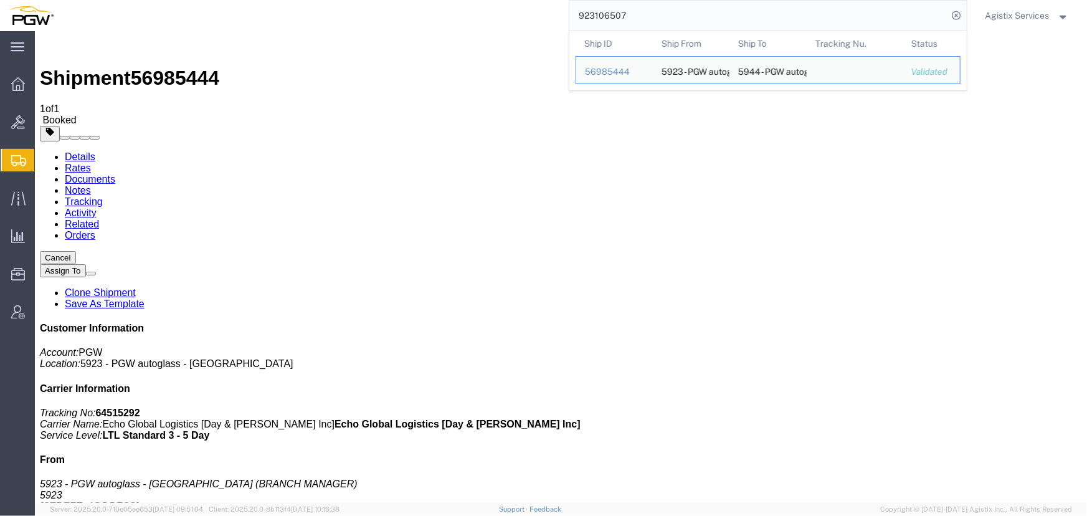
drag, startPoint x: 665, startPoint y: 20, endPoint x: 389, endPoint y: 21, distance: 275.3
click at [389, 21] on div "923106507 Ship ID Ship From Ship To Tracking Nu. Status Ship ID 56985444 Ship F…" at bounding box center [514, 15] width 905 height 31
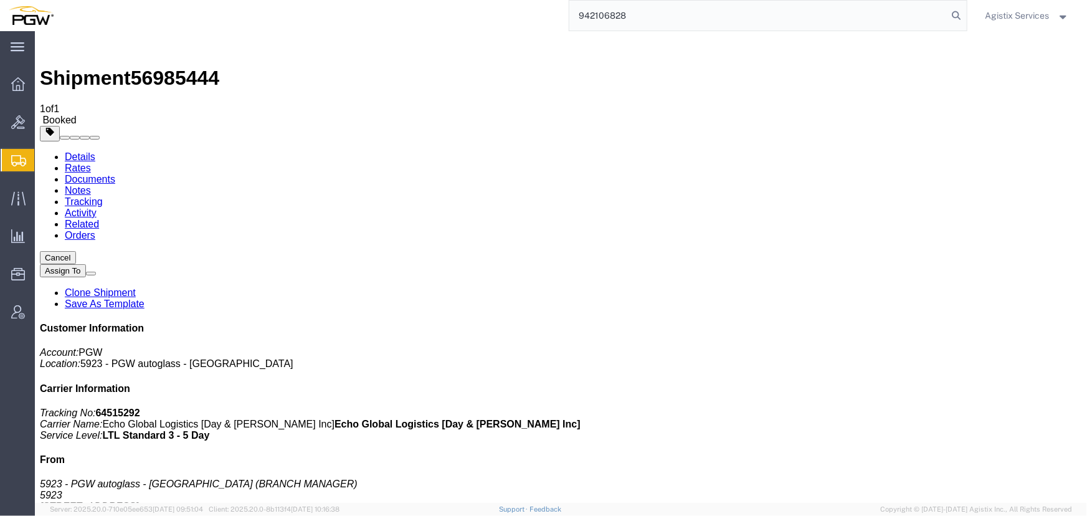
type input "942106828"
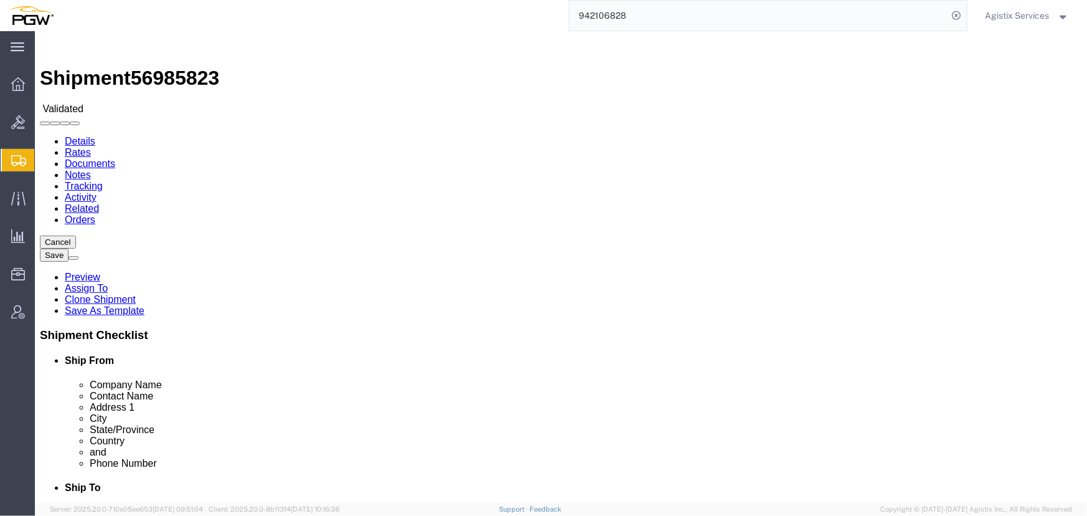
select select "28521"
select select "28529"
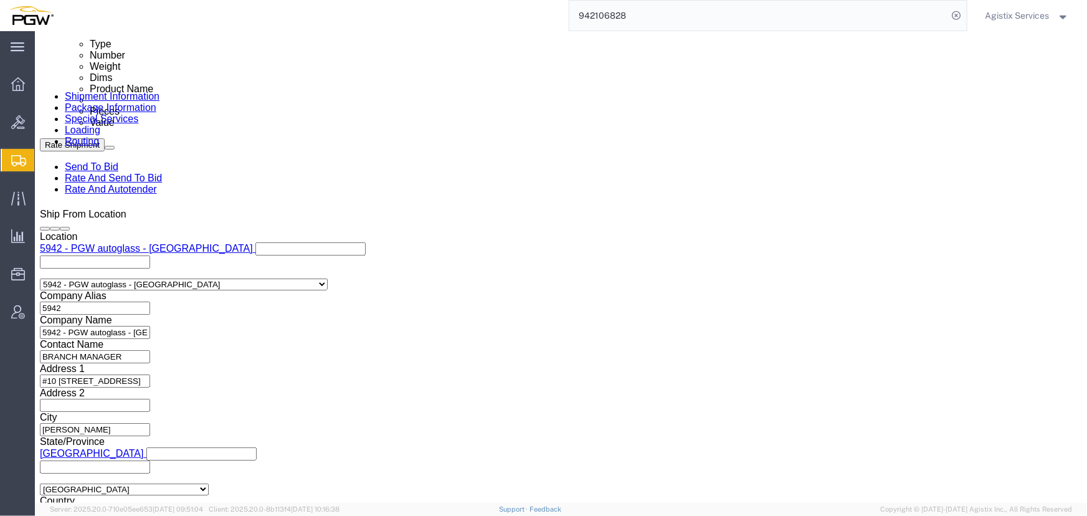
scroll to position [679, 0]
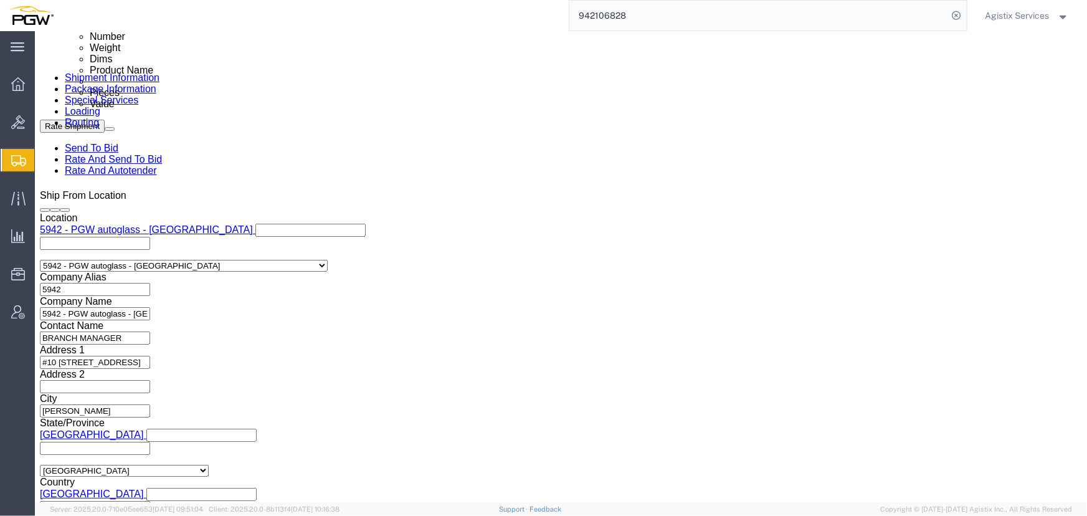
drag, startPoint x: 201, startPoint y: 283, endPoint x: 219, endPoint y: 242, distance: 44.1
click input "839 2009631 942-1266232 942-1266230 942-1266324 942-1266233 942-1266316 942-126…"
type input "839 2009631 942-1266232 942-1266230"
click button "Add reference"
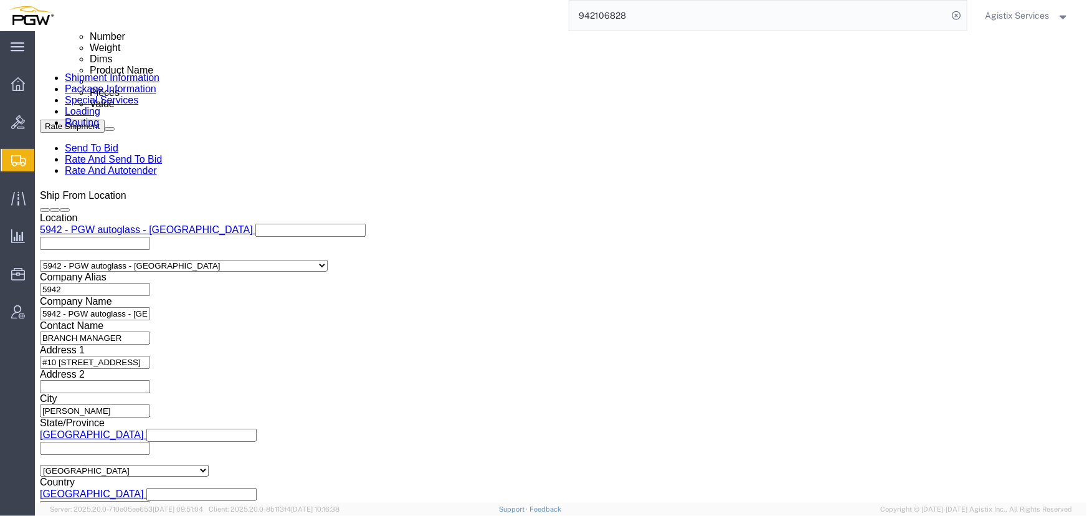
scroll to position [0, 0]
click select "Select Account Type Activity ID Airline Appointment Number ASN Batch Request # …"
select select "PRONUMBER"
click select "Select Account Type Activity ID Airline Appointment Number ASN Batch Request # …"
click input "text"
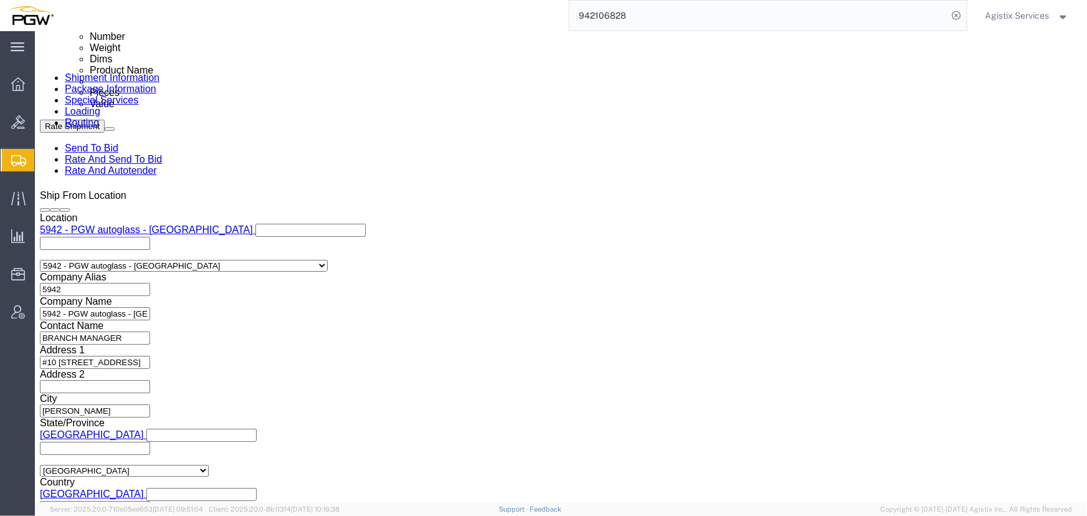
paste input "942-1266324 942-1266233 942-1266316 942-1266271 942-1266252 942-1266266 942-126…"
type input "942-1266324 942-1266233 942-1266316 942-1266271 942-1266252 942-1266266 942-126…"
click div "Select Account Type Activity ID Airline Appointment Number ASN Batch Request # …"
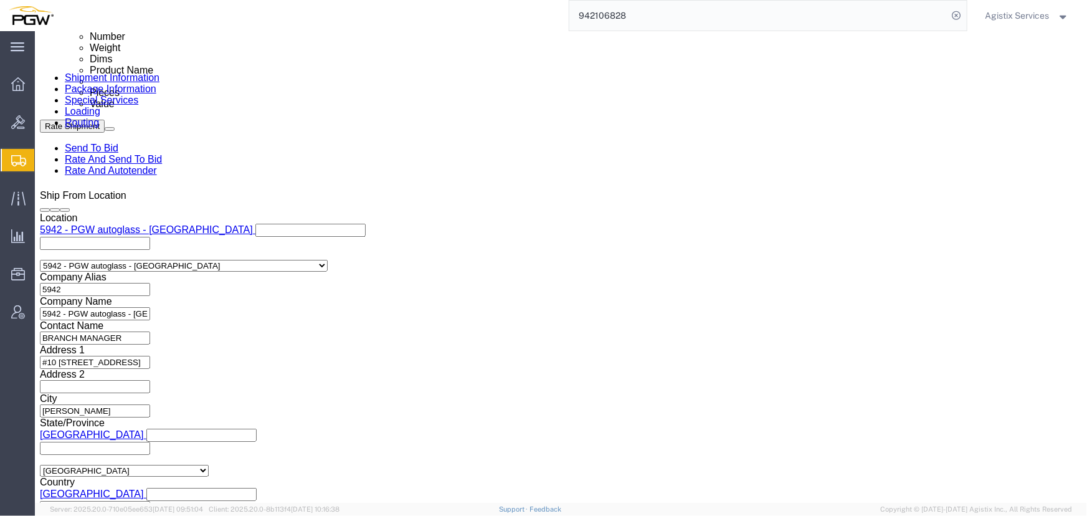
click button "Add reference"
click select "Select Account Type Activity ID Airline Appointment Number ASN Batch Request # …"
select select "PRONUMBER"
click select "Select Account Type Activity ID Airline Appointment Number ASN Batch Request # …"
click input "942-1266324 942-1266233 942-1266316 942-1266271 942-1266252 942-1266266 942-126…"
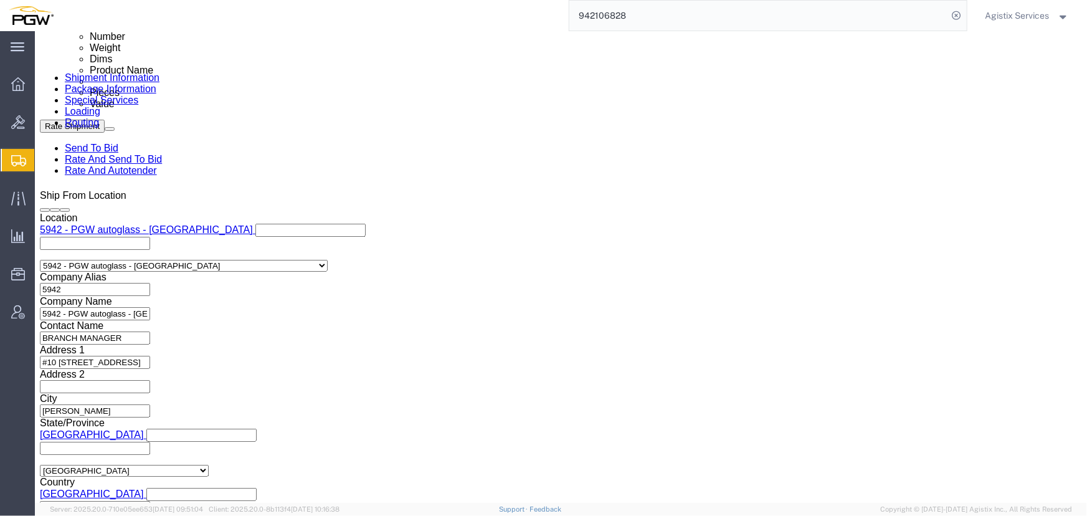
scroll to position [0, 75]
type input "942-1266324 942-1266233 942-1266316"
click input "text"
paste input "942-1266271 942-1266252 942-1266266 942-1266416"
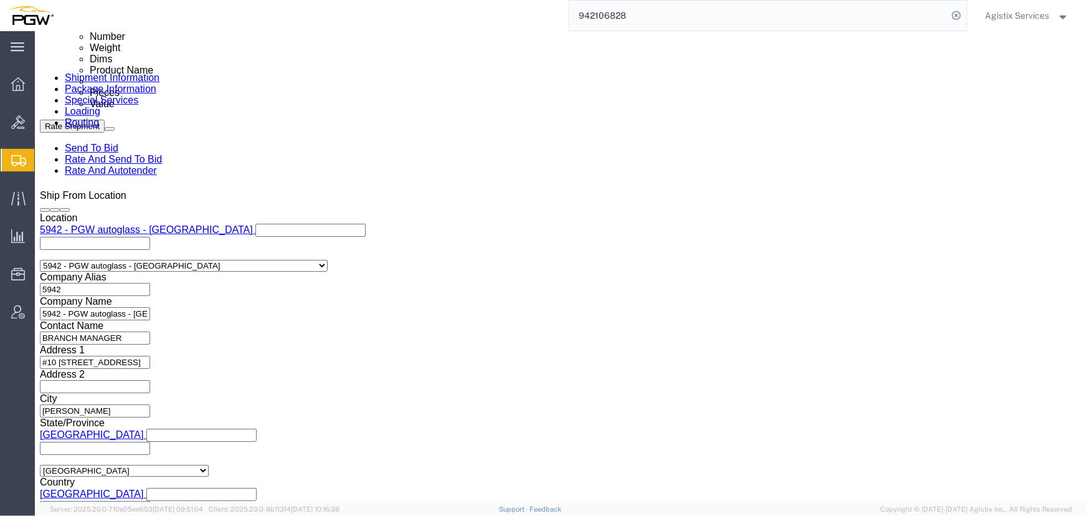
scroll to position [0, 126]
type input "942-1266271 942-1266252 942-1266266 942-1266416"
click button "Add reference"
click select "Select Account Type Activity ID Airline Appointment Number ASN Batch Request # …"
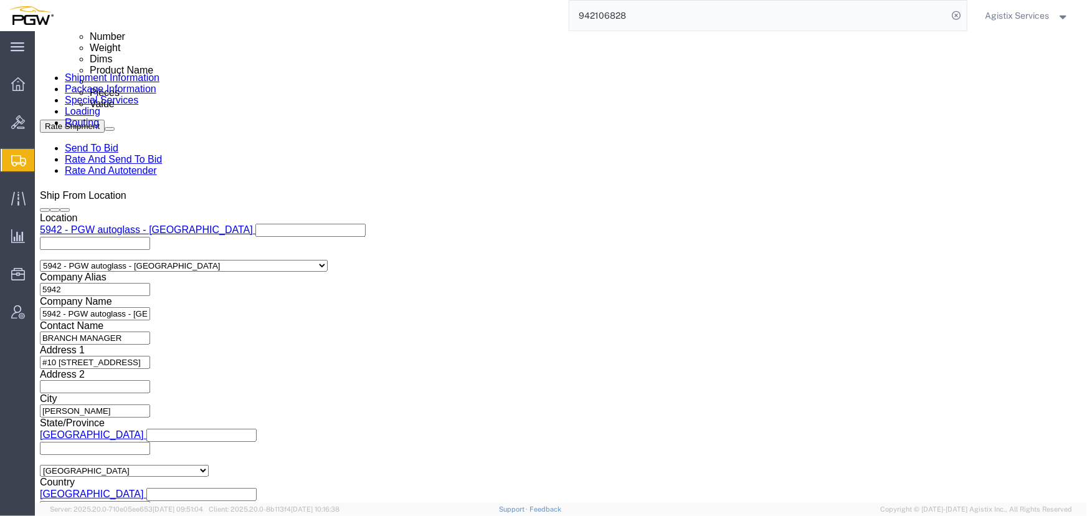
select select "PRONUMBER"
click select "Select Account Type Activity ID Airline Appointment Number ASN Batch Request # …"
click input "942-1266271 942-1266252 942-1266266 942-1266416"
type input "942-1266271 942-1266252 942-1266266"
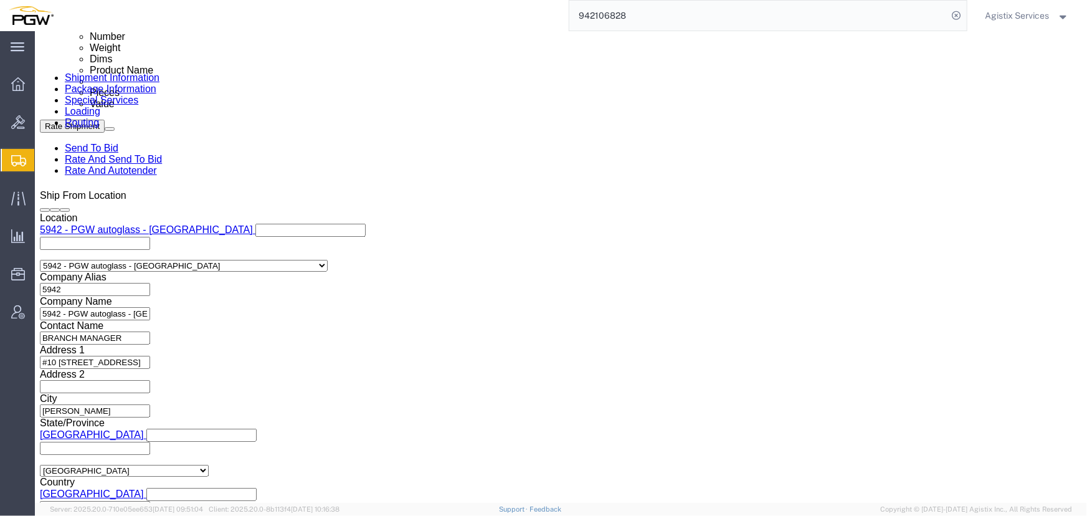
click input "text"
paste input "942-1266416"
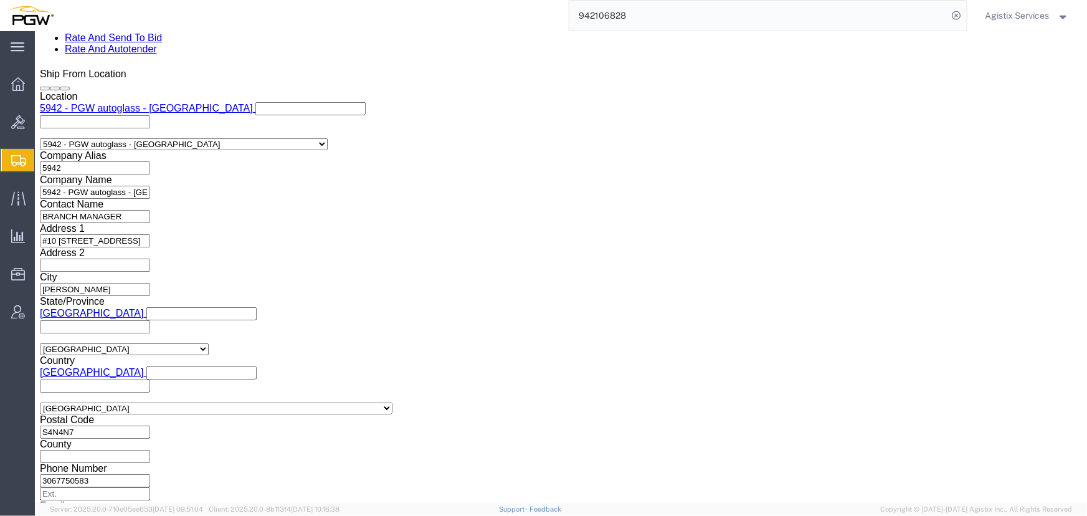
scroll to position [817, 0]
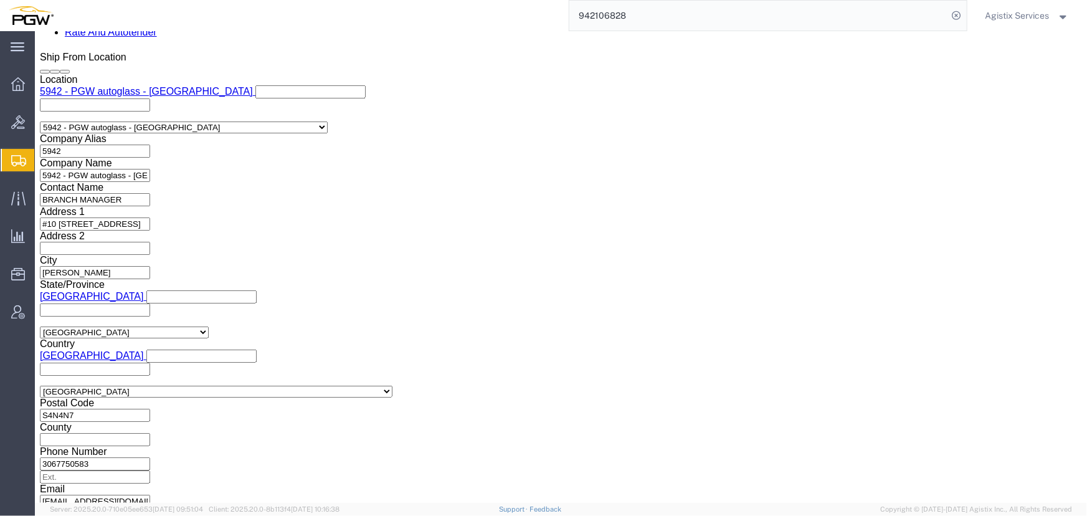
type input "942-1266416"
click select "Select Air Less than Truckload Multi-Leg Ocean Freight Rail Small Parcel Truckl…"
select select "LTL"
click select "Select Air Less than Truckload Multi-Leg Ocean Freight Rail Small Parcel Truckl…"
click button "Rate Shipment"
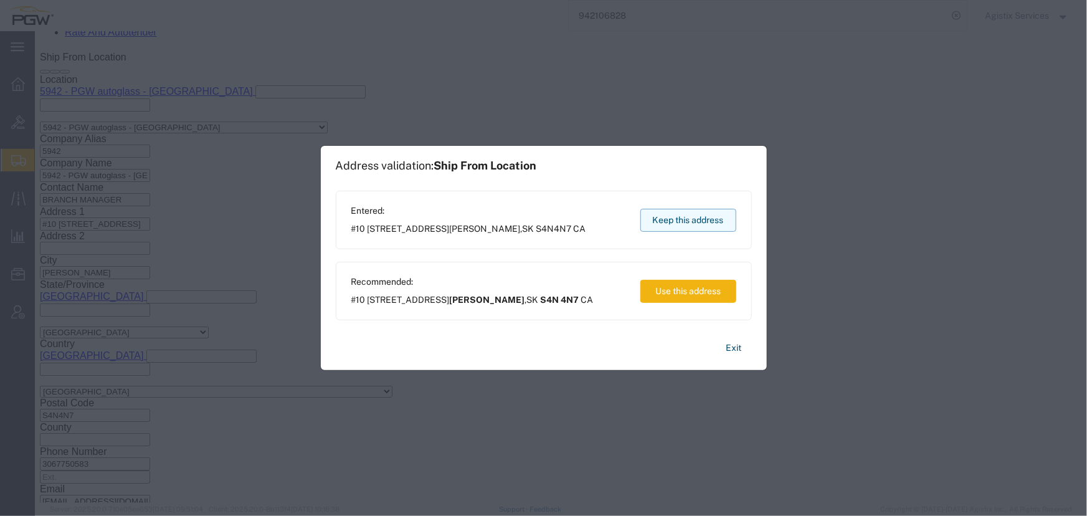
click at [668, 214] on button "Keep this address" at bounding box center [688, 220] width 96 height 23
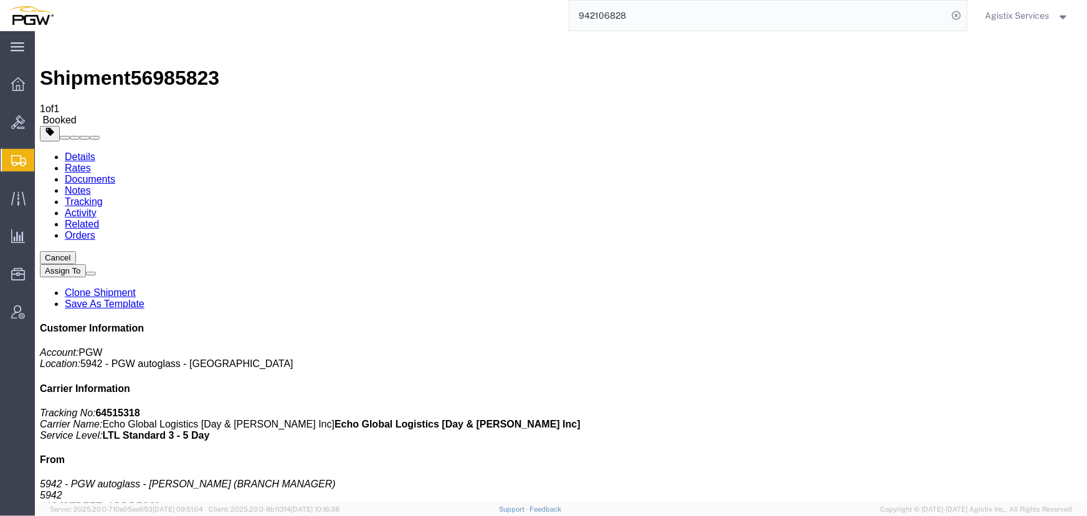
click at [660, 14] on input "942106828" at bounding box center [758, 16] width 379 height 30
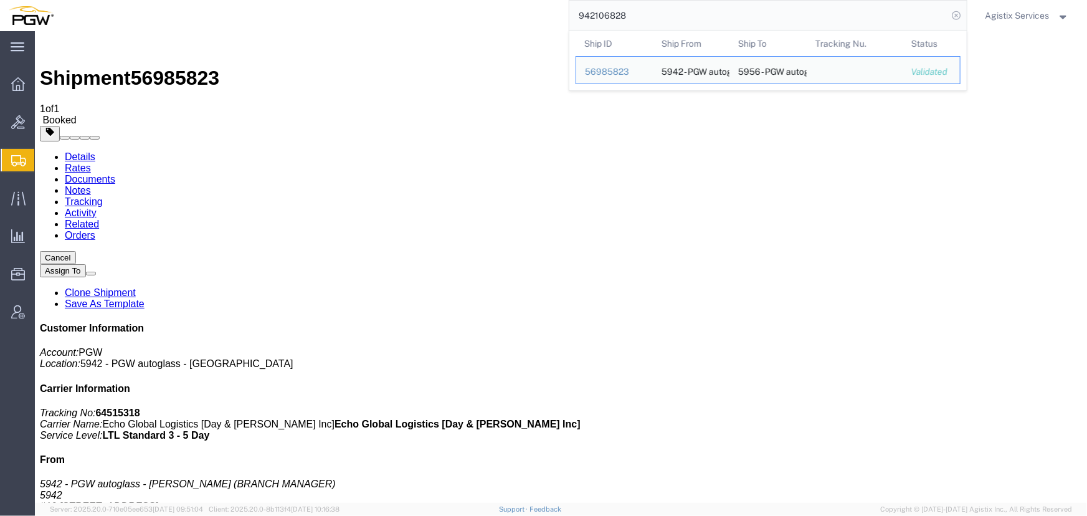
click at [955, 12] on icon at bounding box center [956, 15] width 17 height 17
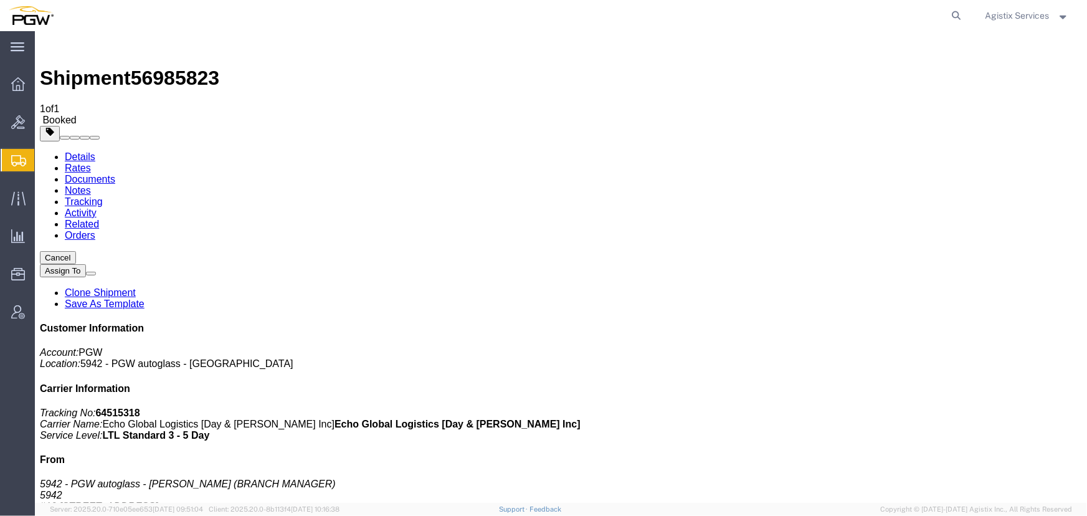
click at [1022, 14] on span "Agistix Services" at bounding box center [1017, 16] width 64 height 14
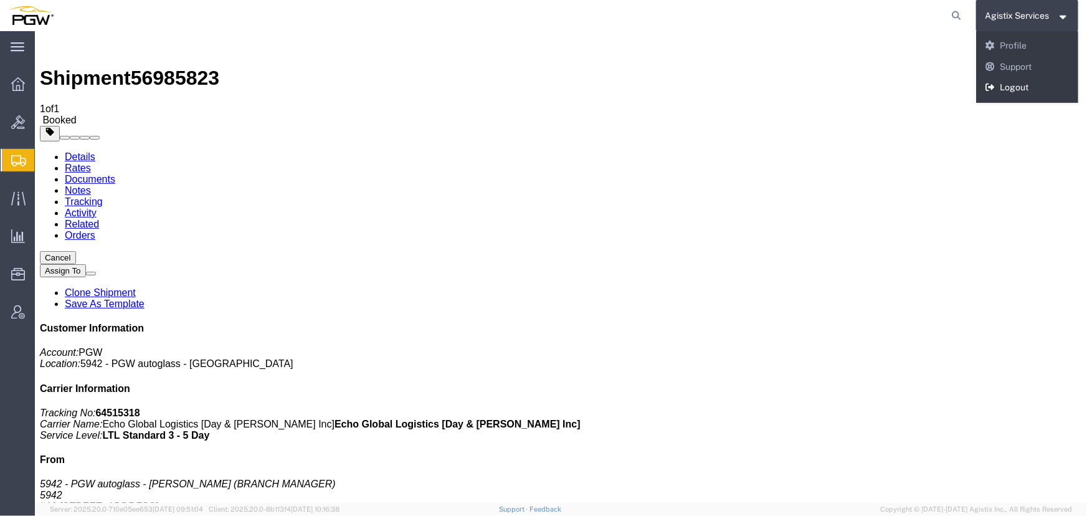
click at [1012, 84] on link "Logout" at bounding box center [1027, 87] width 103 height 21
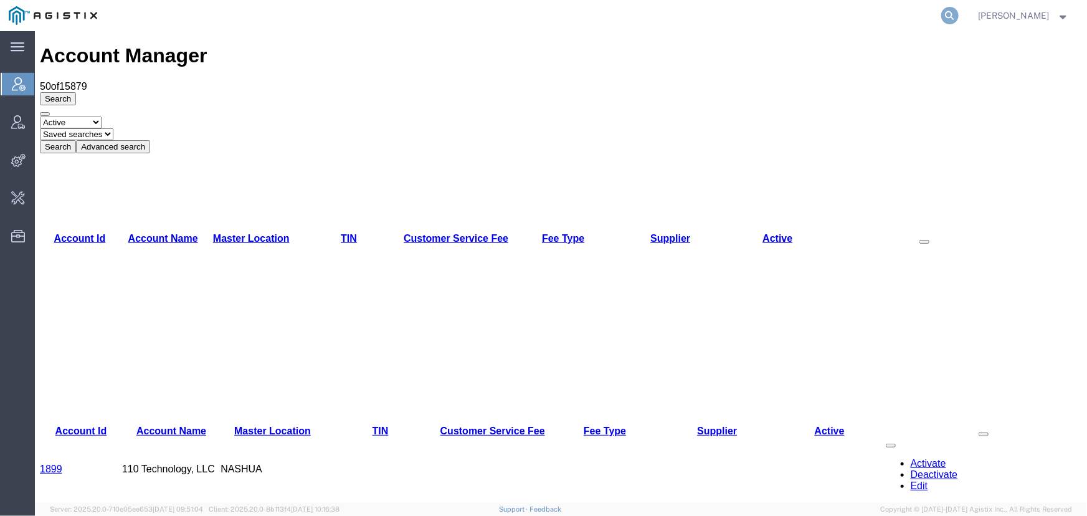
click at [948, 16] on icon at bounding box center [949, 15] width 17 height 17
type input "[EMAIL_ADDRESS][DOMAIN_NAME]"
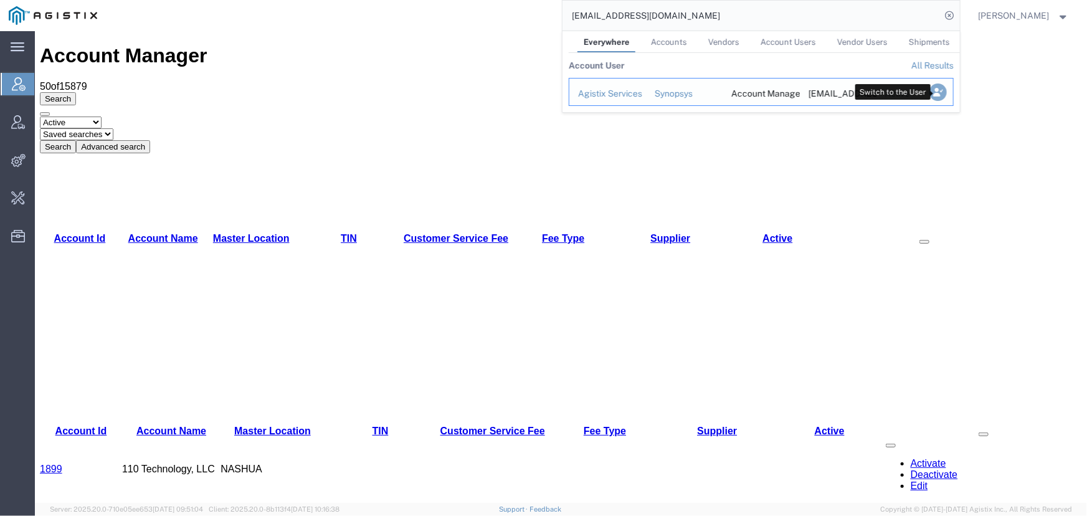
click at [941, 94] on icon "Search Results" at bounding box center [937, 91] width 17 height 17
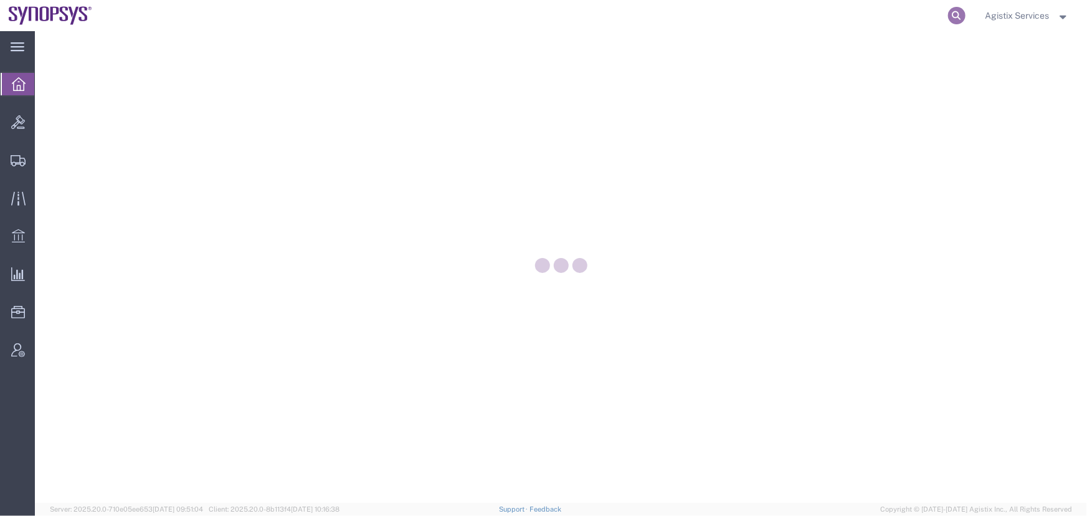
click at [959, 18] on icon at bounding box center [956, 15] width 17 height 17
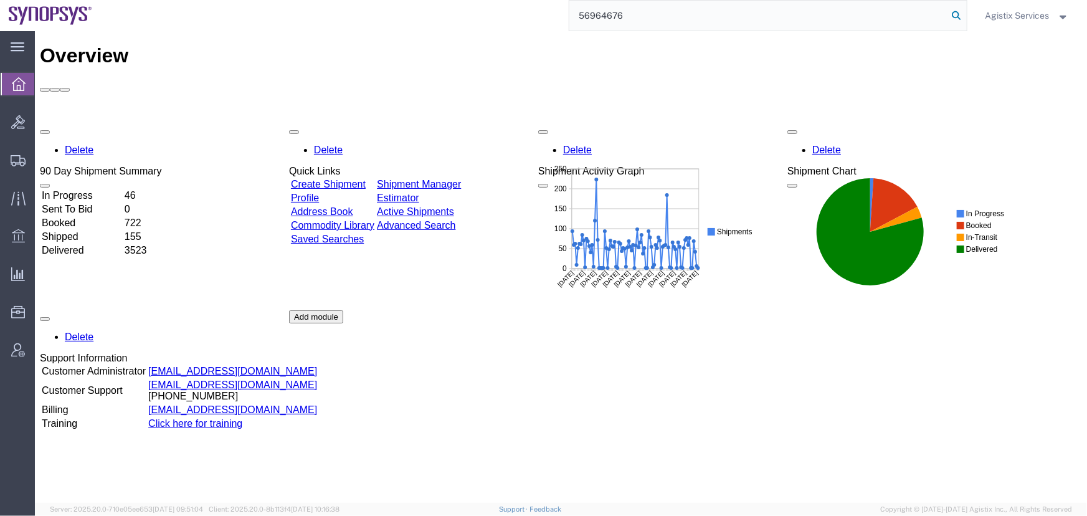
type input "56964676"
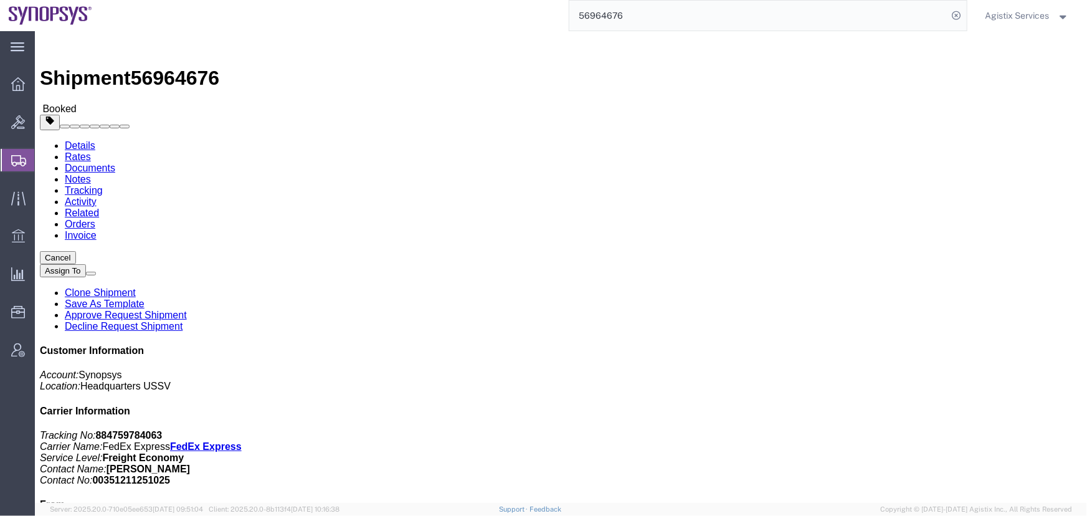
click button "button"
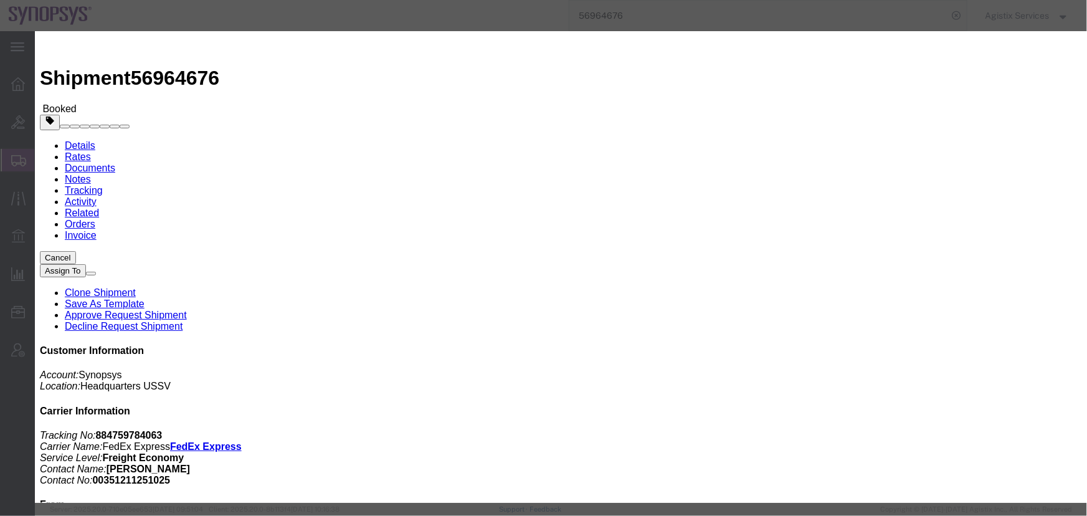
click div "[DATE] 6:16 PM"
click div "Notify carrier of changes Cancel Save"
click button "Cancel"
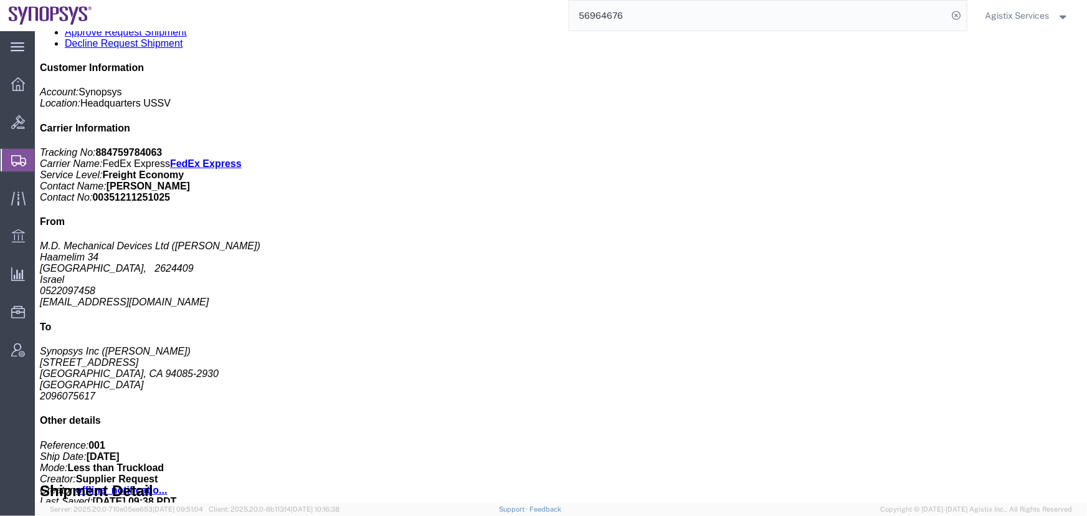
scroll to position [566, 0]
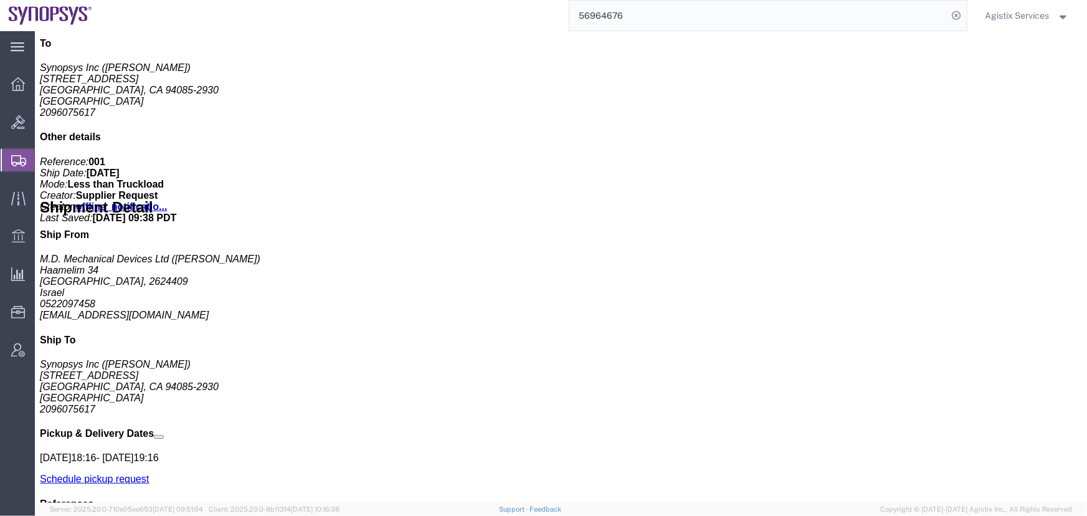
drag, startPoint x: 612, startPoint y: 270, endPoint x: 794, endPoint y: 268, distance: 181.3
click div "Requester Info Account Number: ([PERSON_NAME]) [PHONE_NUMBER] [EMAIL_ADDRESS][D…"
copy address "[EMAIL_ADDRESS][DOMAIN_NAME]"
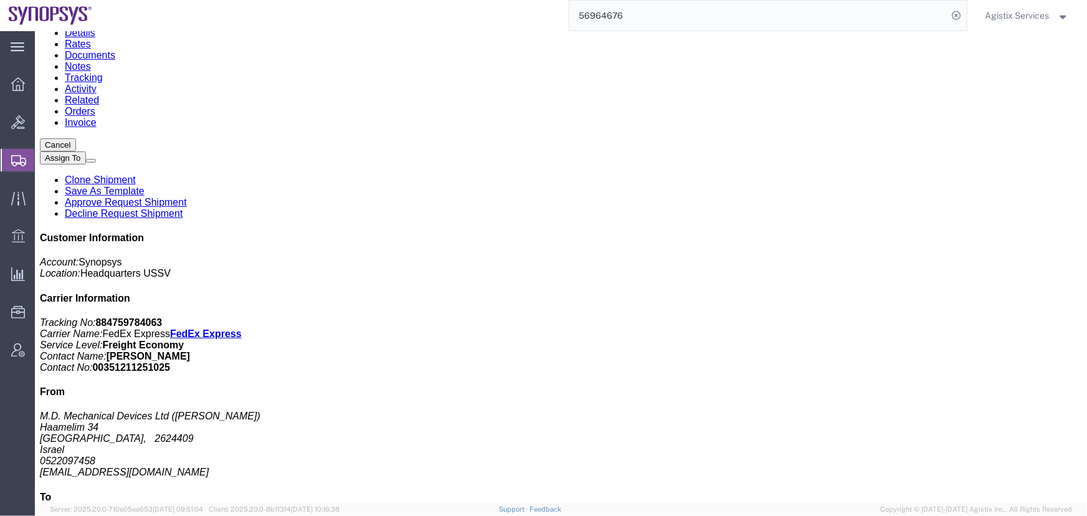
scroll to position [0, 0]
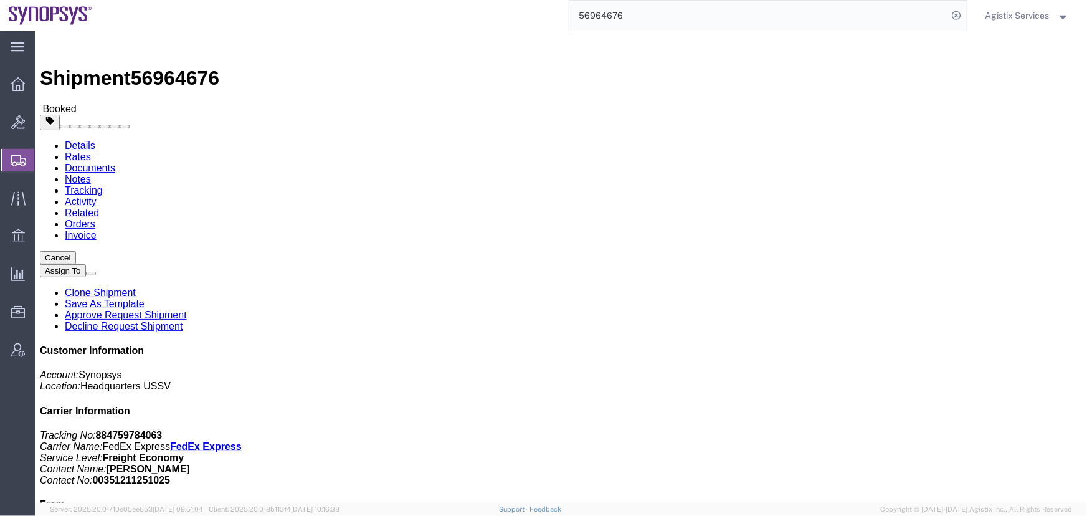
click at [1026, 12] on span "Agistix Services" at bounding box center [1017, 16] width 64 height 14
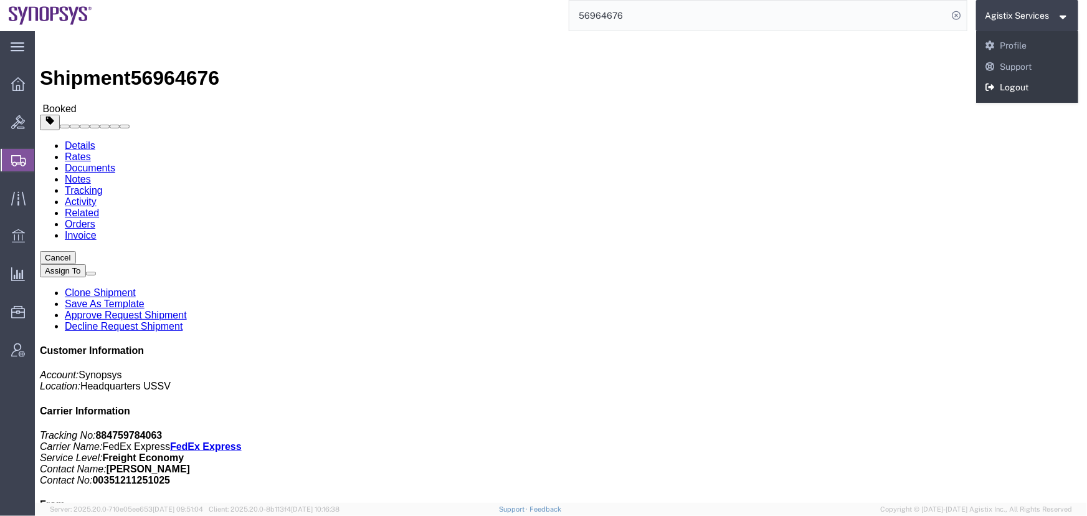
click at [1017, 89] on link "Logout" at bounding box center [1027, 87] width 103 height 21
